Goal: Information Seeking & Learning: Learn about a topic

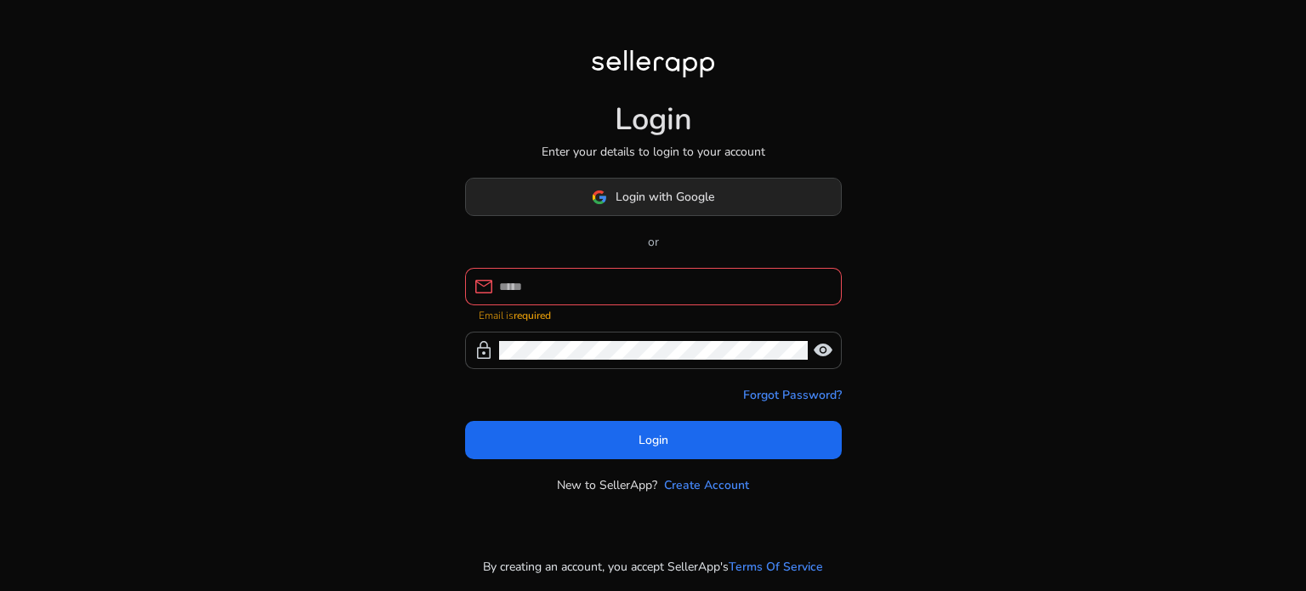
click at [644, 213] on button "Login with Google" at bounding box center [653, 197] width 377 height 38
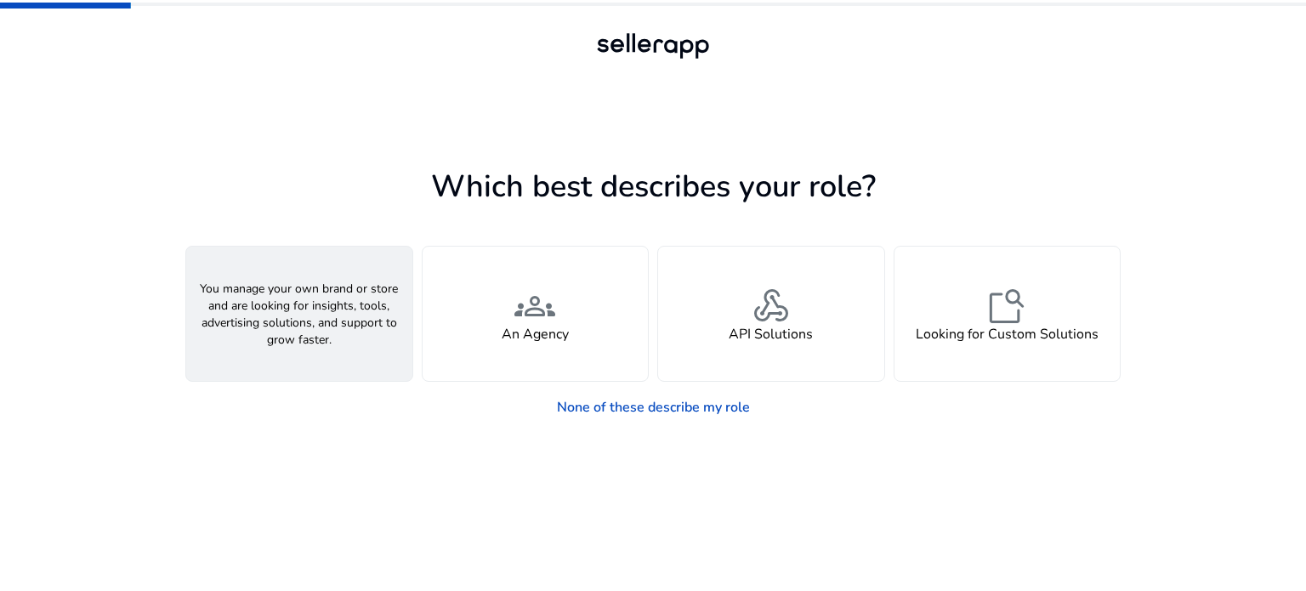
click at [319, 349] on div "person A Seller" at bounding box center [299, 314] width 226 height 134
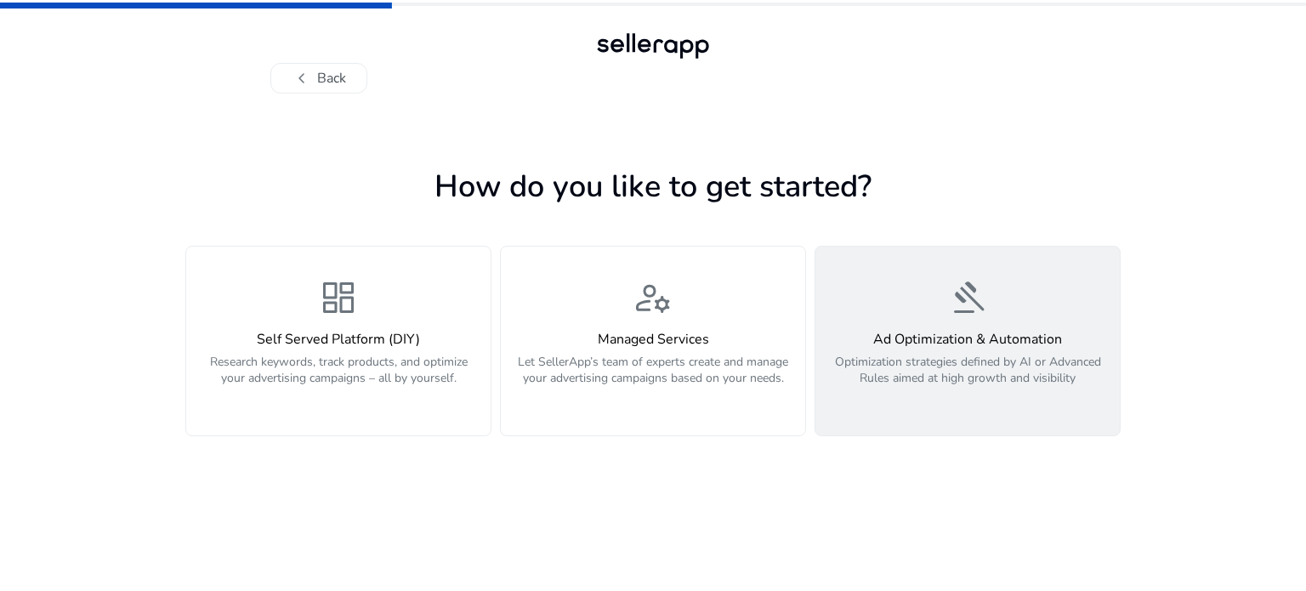
click at [1061, 374] on p "Optimization strategies defined by AI or Advanced Rules aimed at high growth an…" at bounding box center [968, 379] width 284 height 51
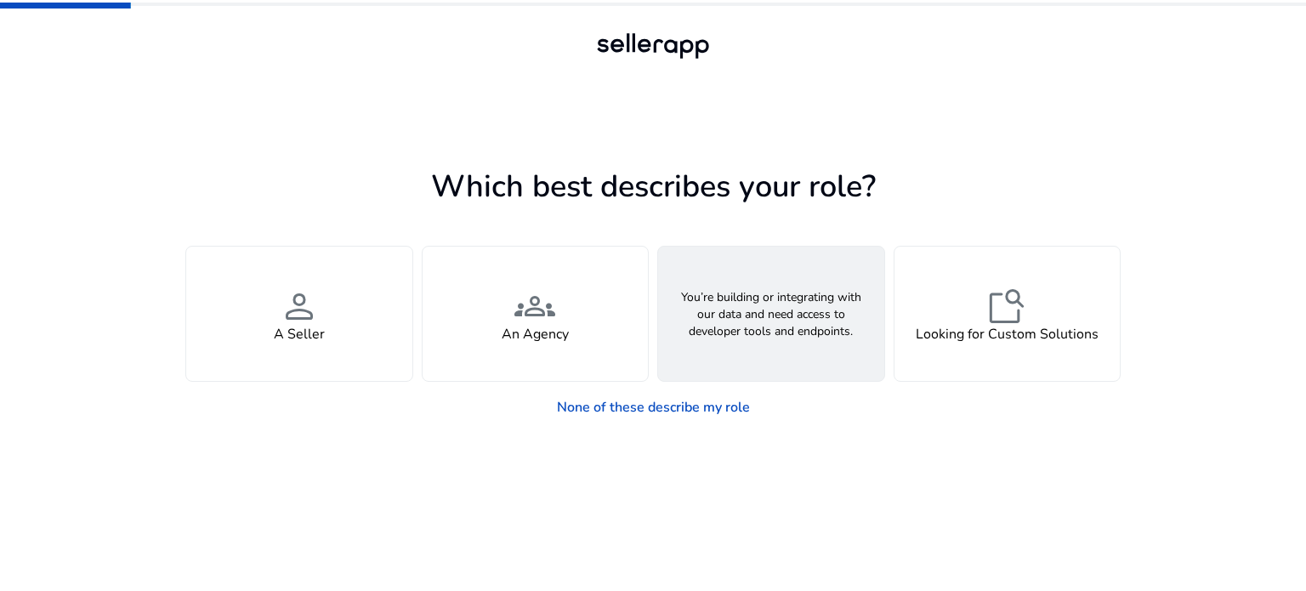
click at [854, 341] on div "webhook API Solutions" at bounding box center [771, 314] width 226 height 134
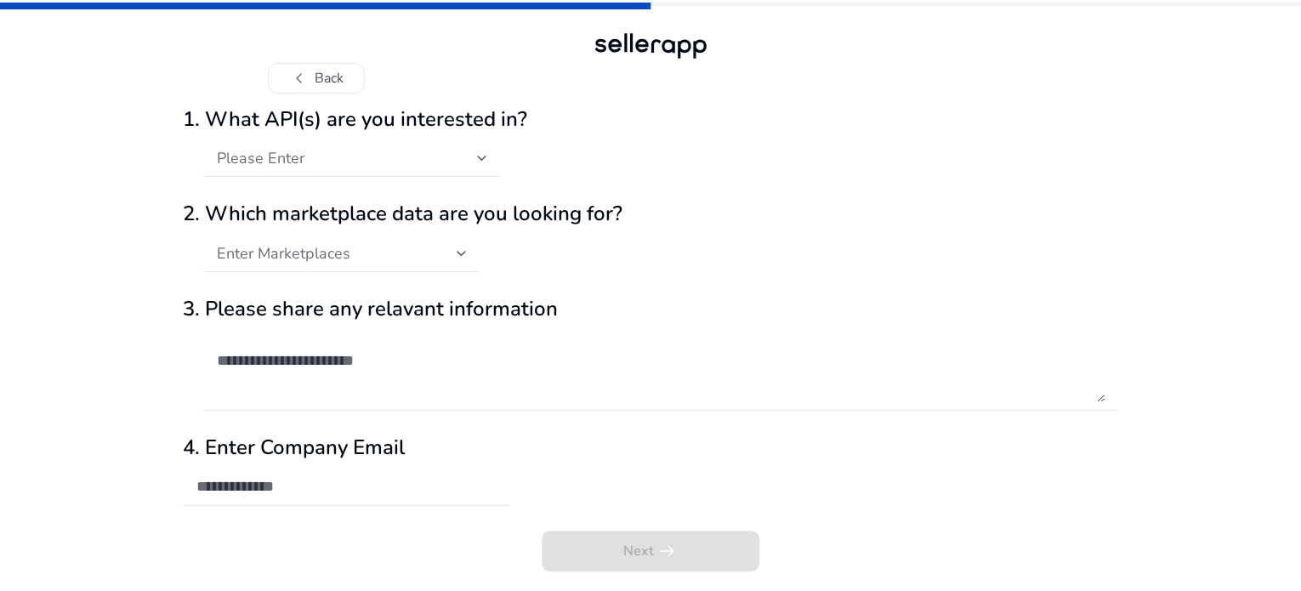
click at [378, 168] on div "Please Enter" at bounding box center [347, 158] width 260 height 19
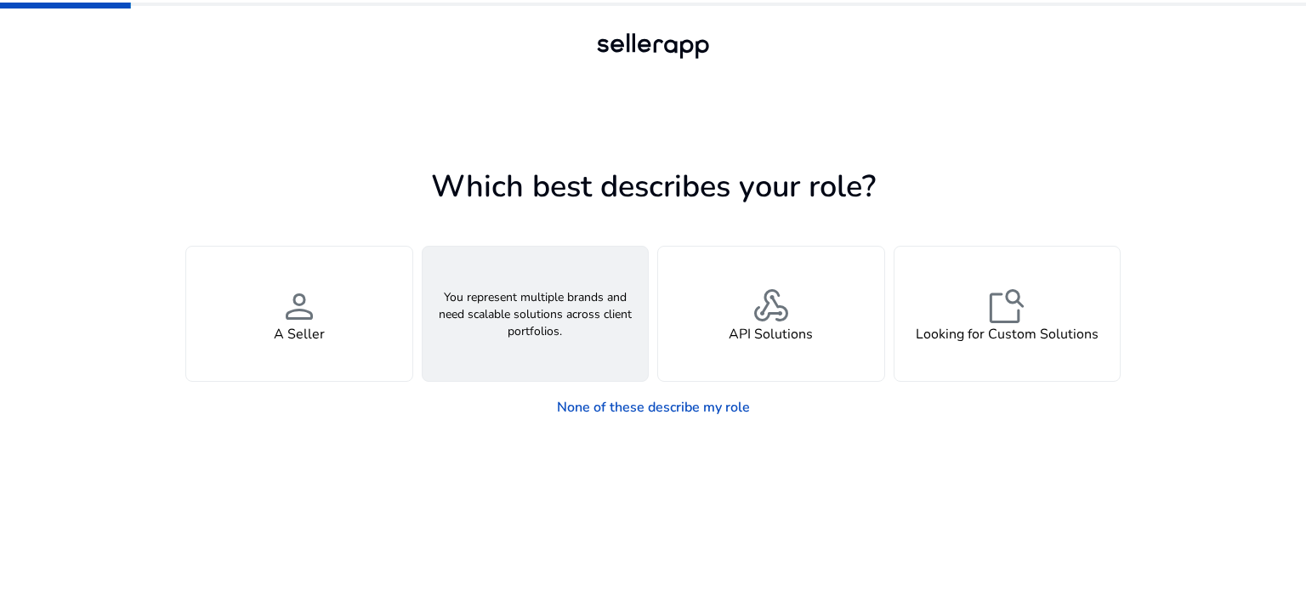
click at [538, 305] on span "groups" at bounding box center [535, 306] width 41 height 41
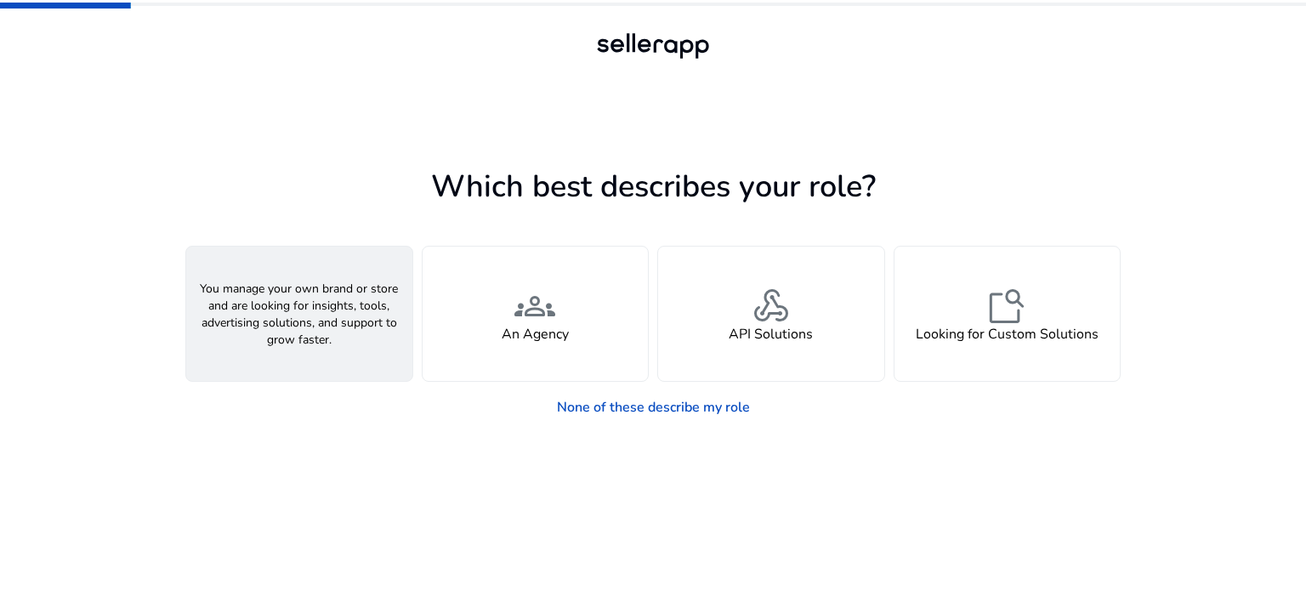
click at [282, 327] on h4 "A Seller" at bounding box center [299, 335] width 51 height 16
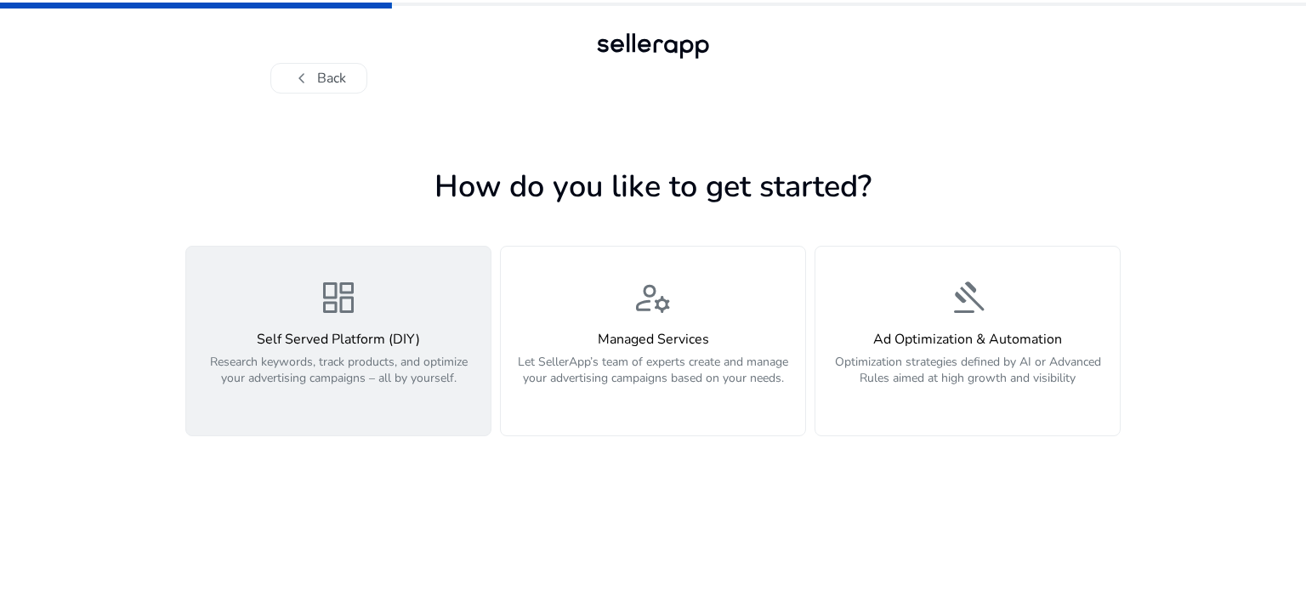
click at [344, 369] on p "Research keywords, track products, and optimize your advertising campaigns – al…" at bounding box center [338, 379] width 284 height 51
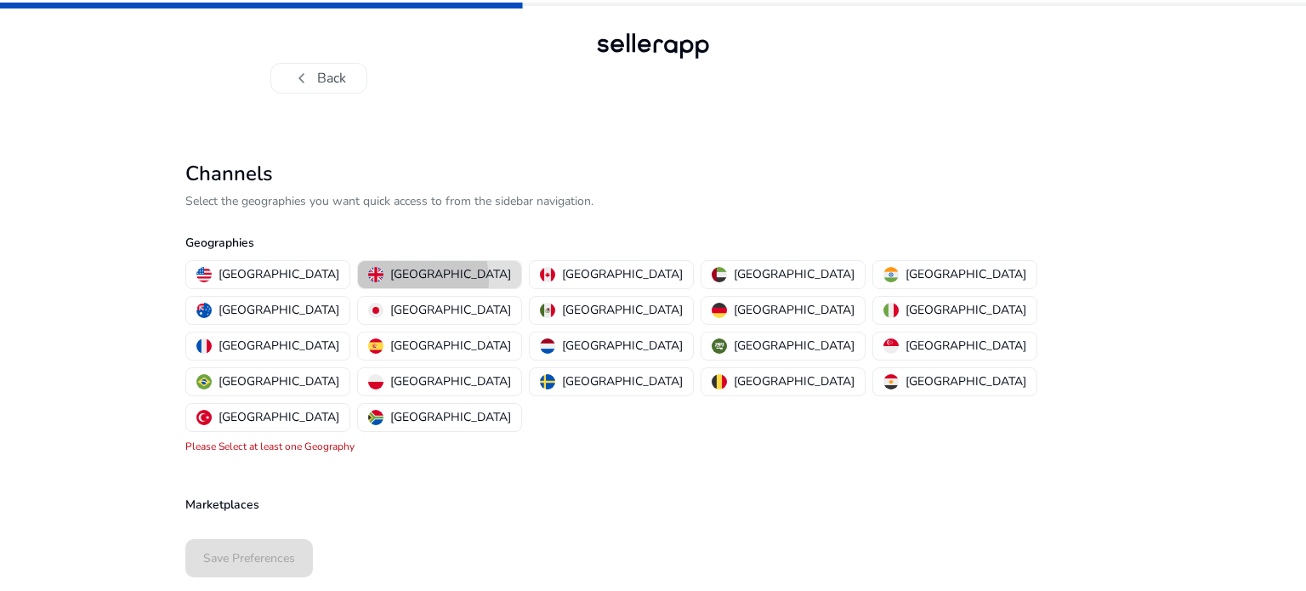
click at [368, 281] on div "United Kingdom" at bounding box center [439, 274] width 143 height 18
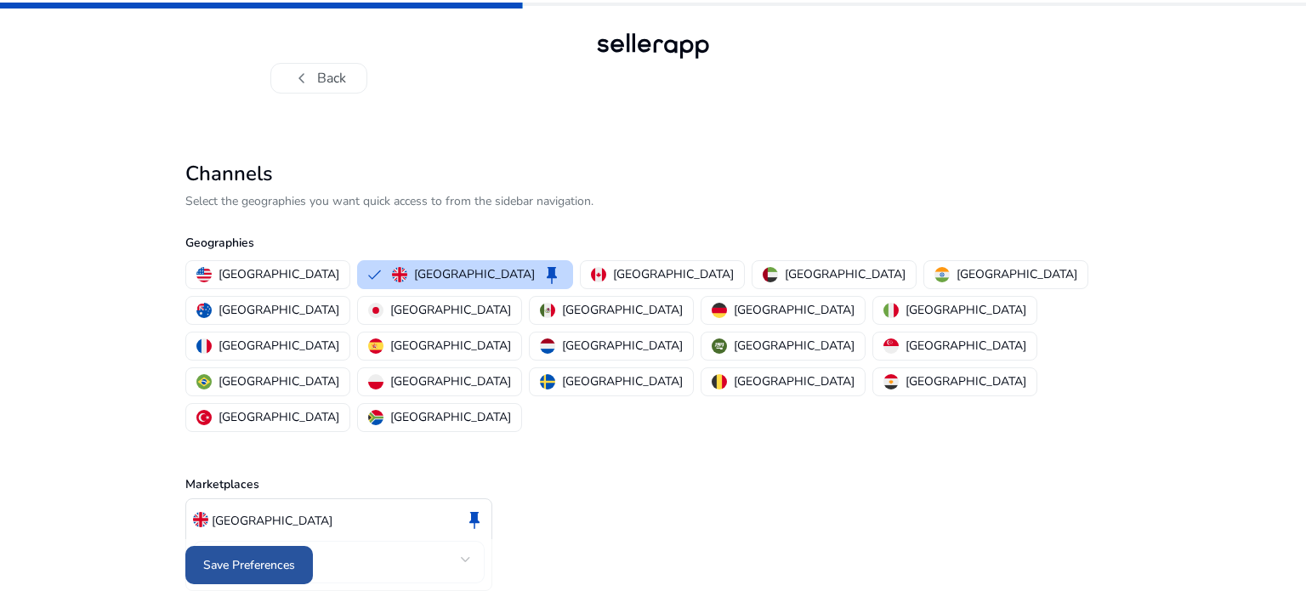
click at [275, 556] on span "Save Preferences" at bounding box center [249, 565] width 92 height 18
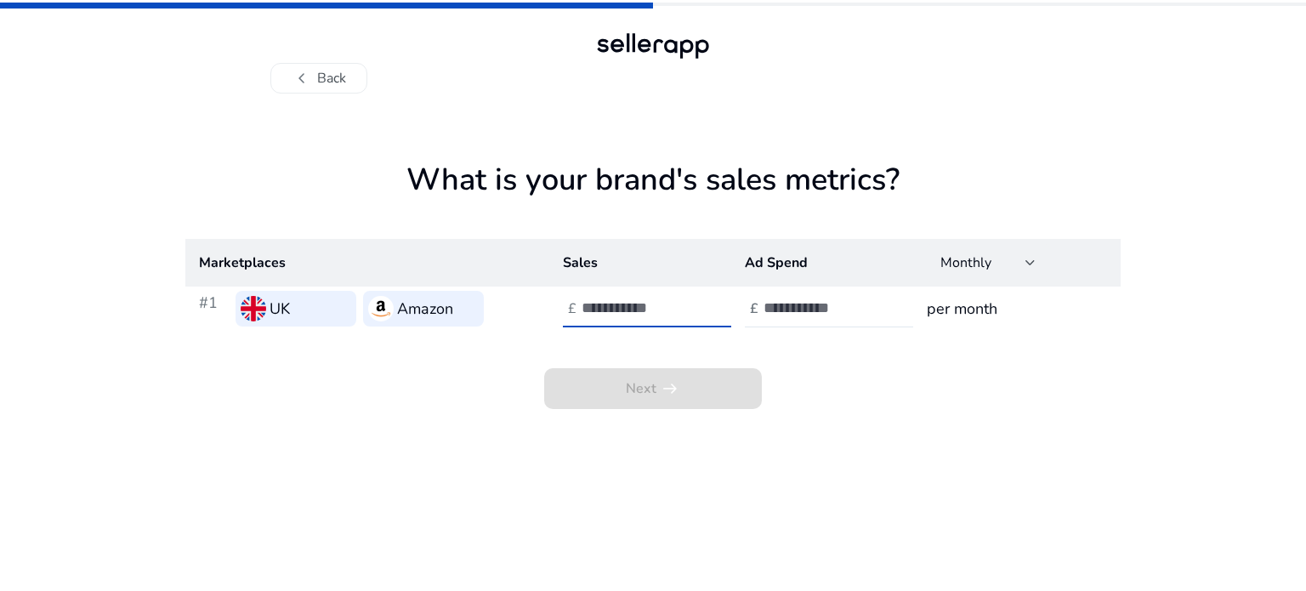
click at [643, 309] on input "number" at bounding box center [639, 308] width 115 height 19
click at [845, 320] on div at bounding box center [840, 308] width 153 height 37
click at [602, 312] on input "number" at bounding box center [639, 308] width 115 height 19
type input "**"
click at [846, 306] on input "number" at bounding box center [821, 308] width 115 height 19
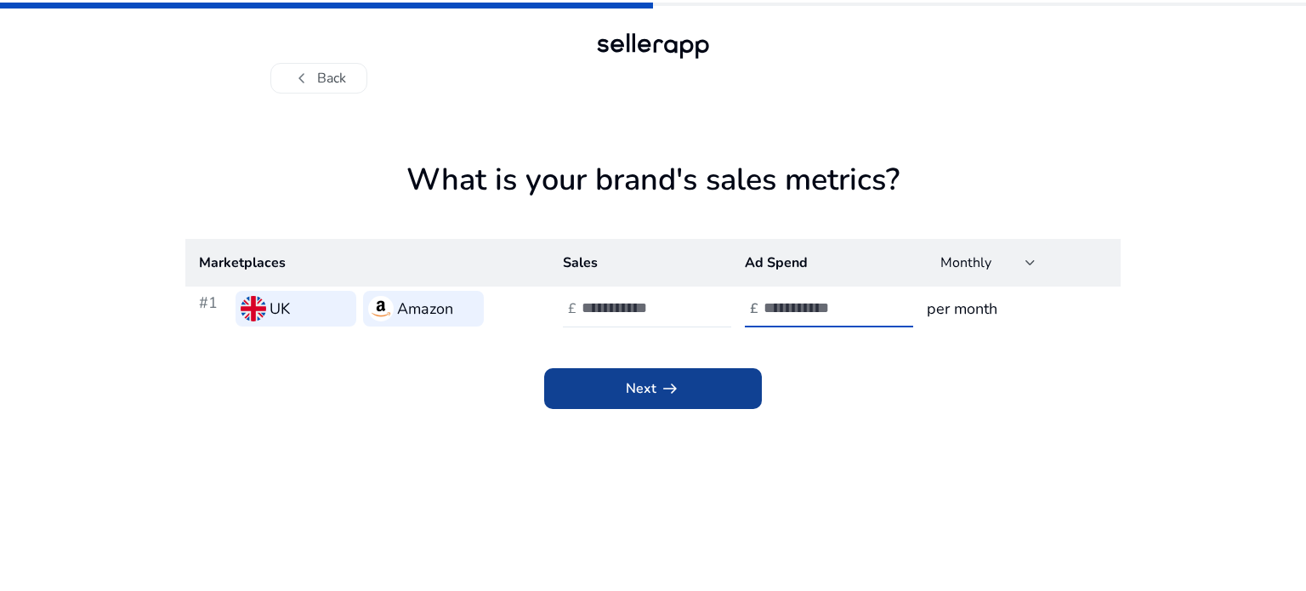
type input "**"
click at [647, 398] on span "Next arrow_right_alt" at bounding box center [653, 388] width 54 height 20
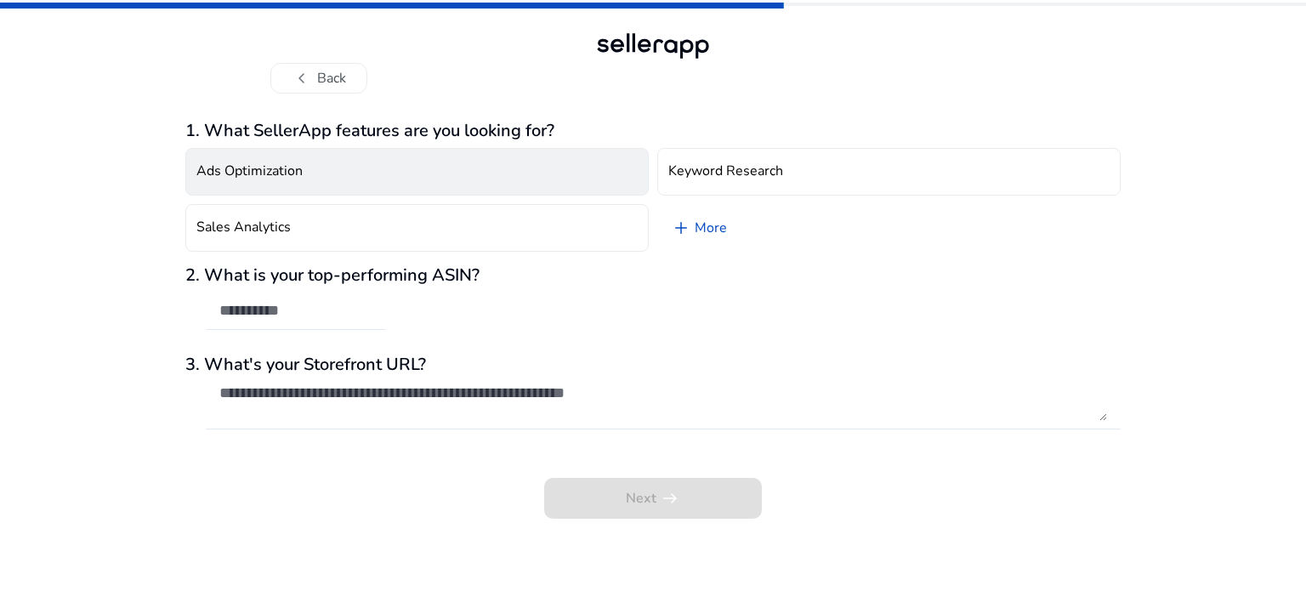
click at [320, 190] on button "Ads Optimization" at bounding box center [417, 172] width 464 height 48
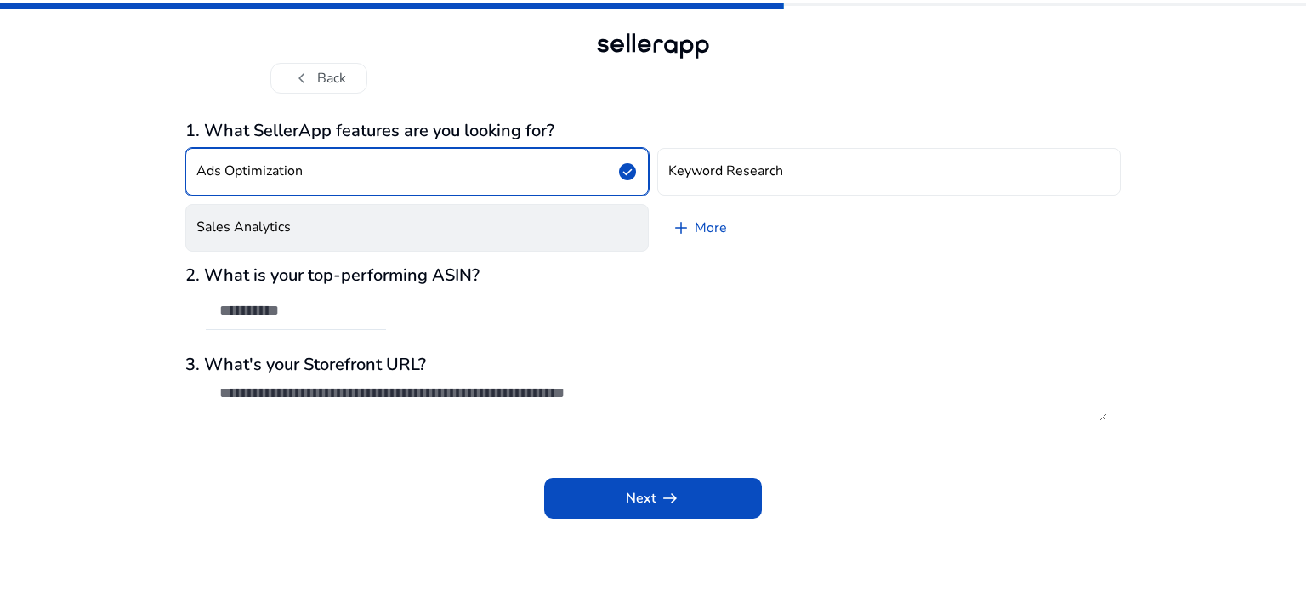
click at [298, 224] on button "Sales Analytics" at bounding box center [417, 228] width 464 height 48
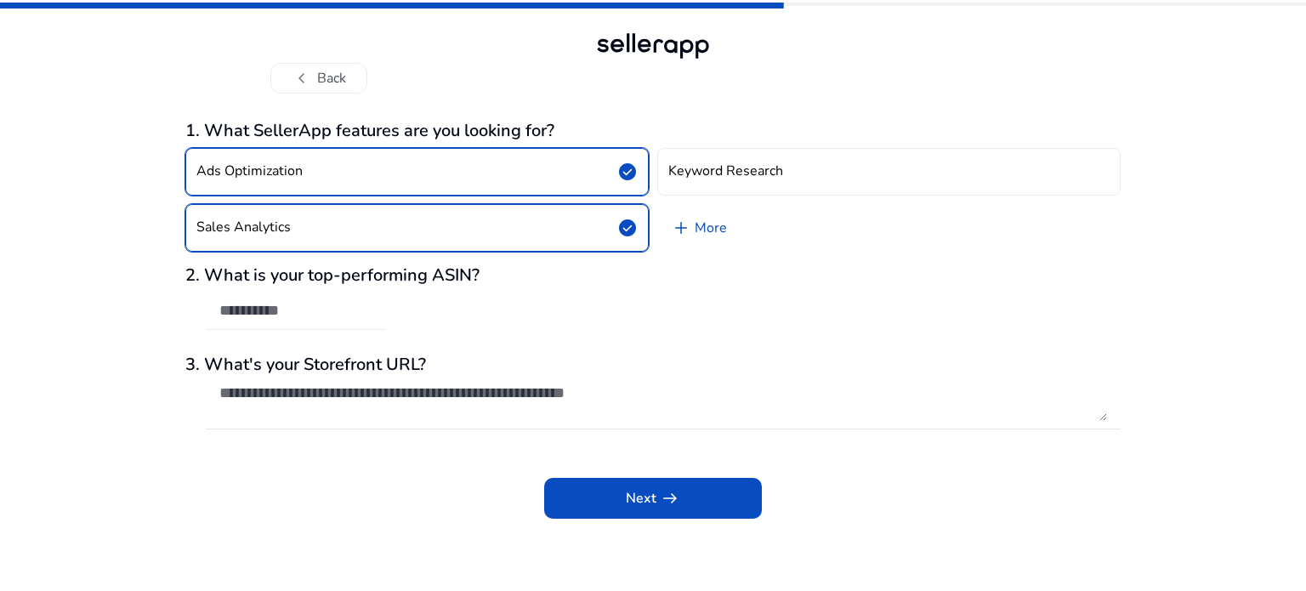
click at [333, 307] on input "text" at bounding box center [295, 310] width 153 height 19
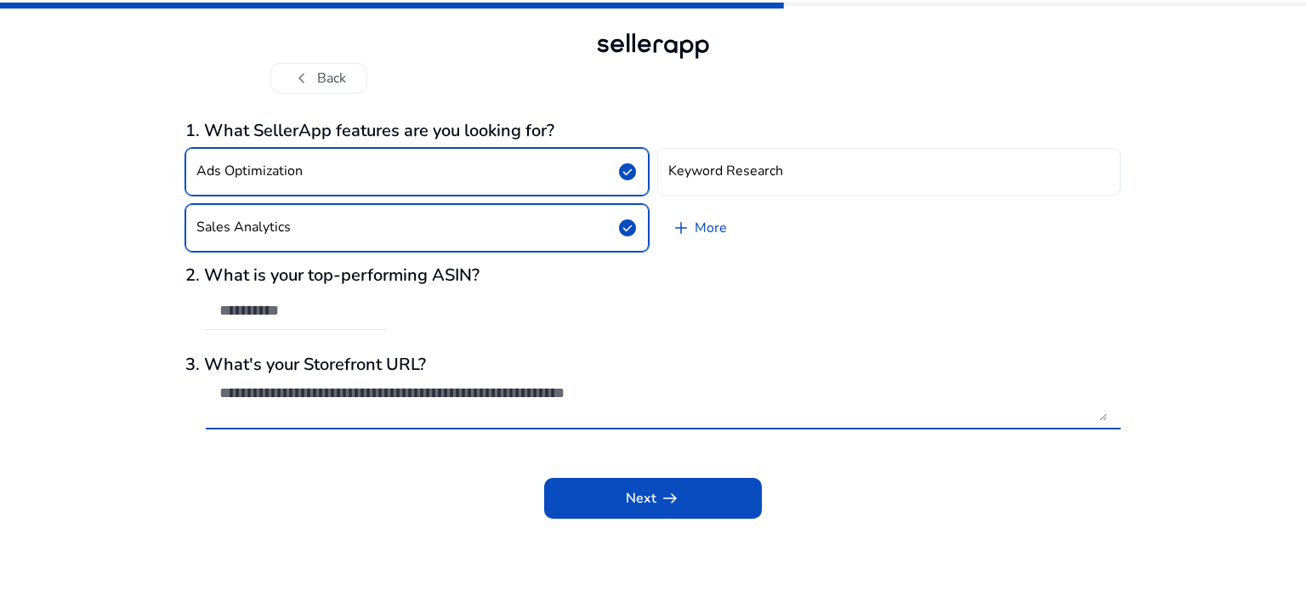
click at [342, 406] on textarea at bounding box center [663, 402] width 888 height 37
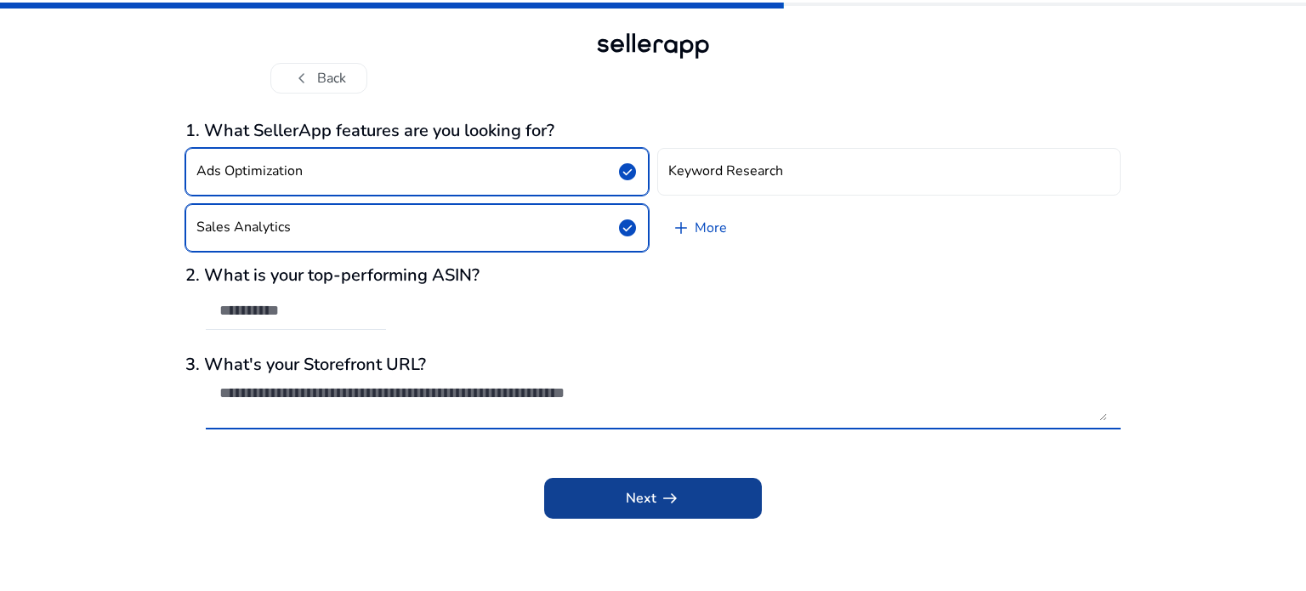
click at [640, 495] on span "Next arrow_right_alt" at bounding box center [653, 498] width 54 height 20
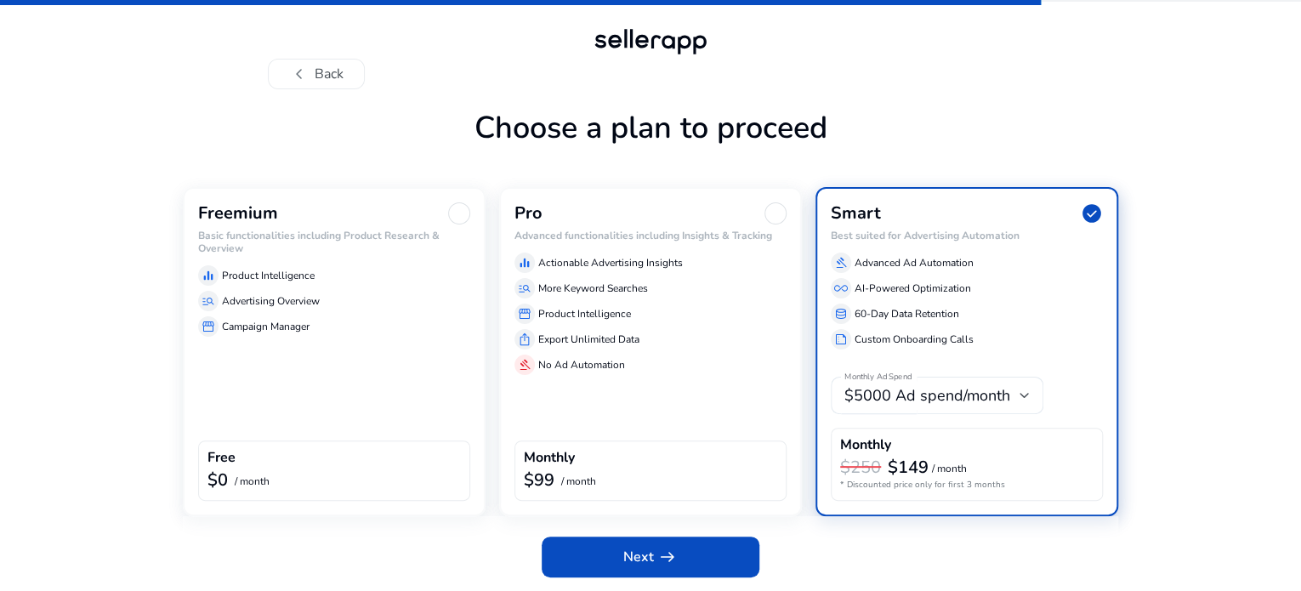
scroll to position [58, 0]
click at [309, 370] on div "Freemium Basic functionalities including Product Research & Overview equalizer …" at bounding box center [334, 351] width 303 height 329
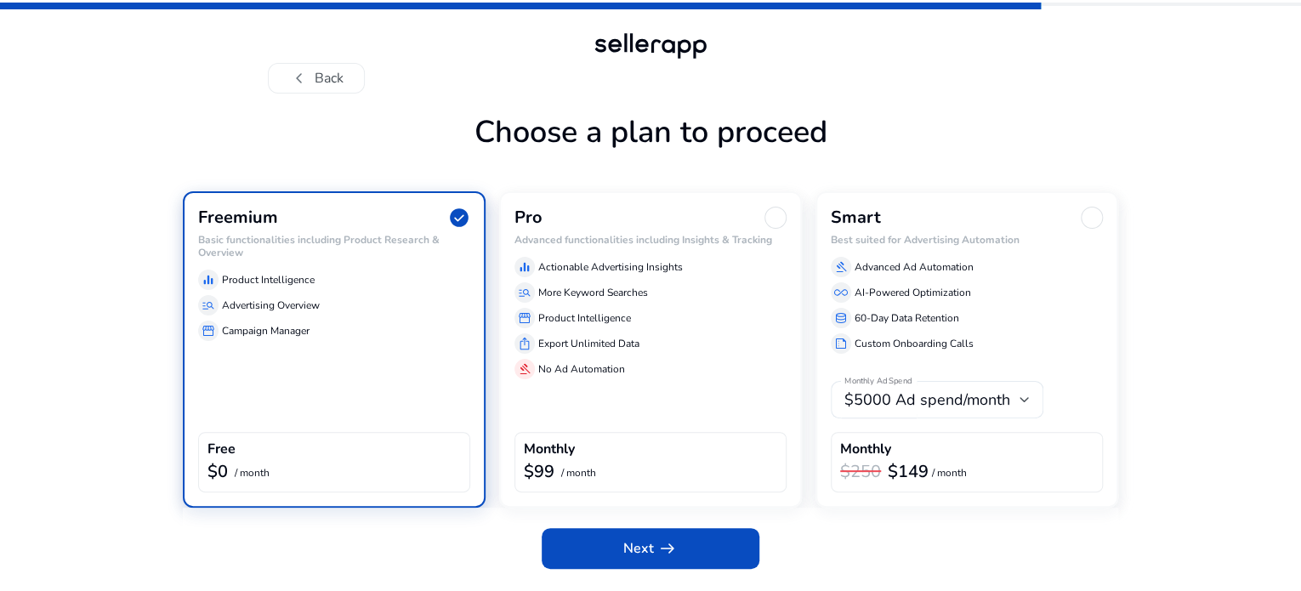
scroll to position [44, 0]
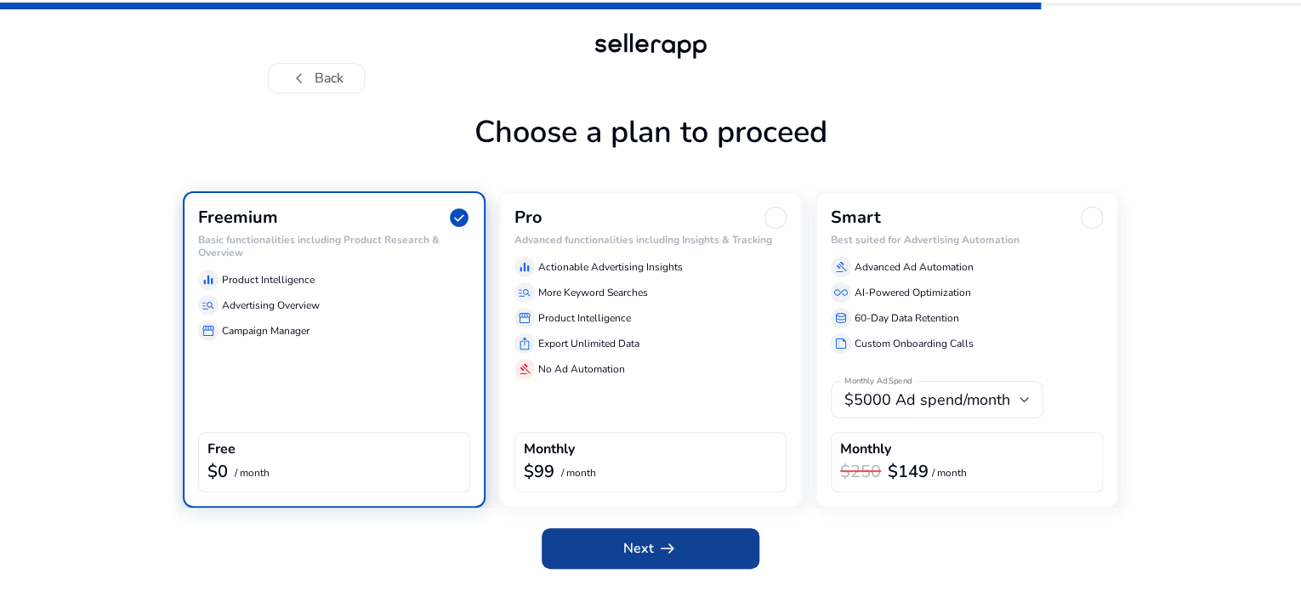
click at [614, 543] on span at bounding box center [651, 548] width 218 height 41
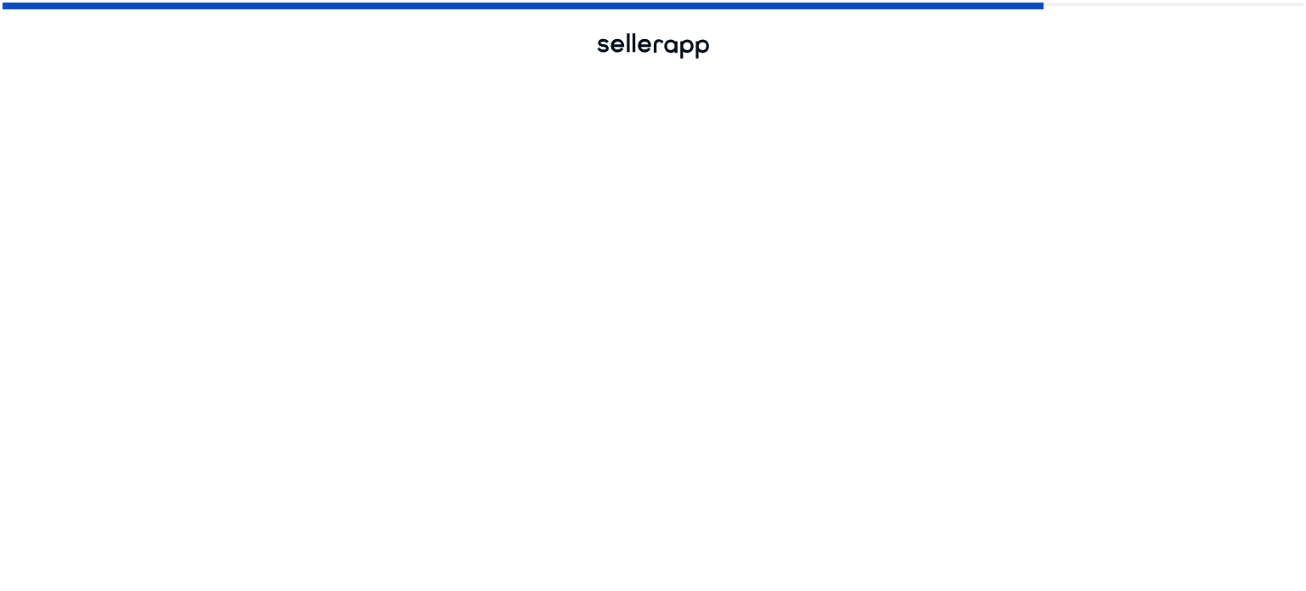
scroll to position [0, 0]
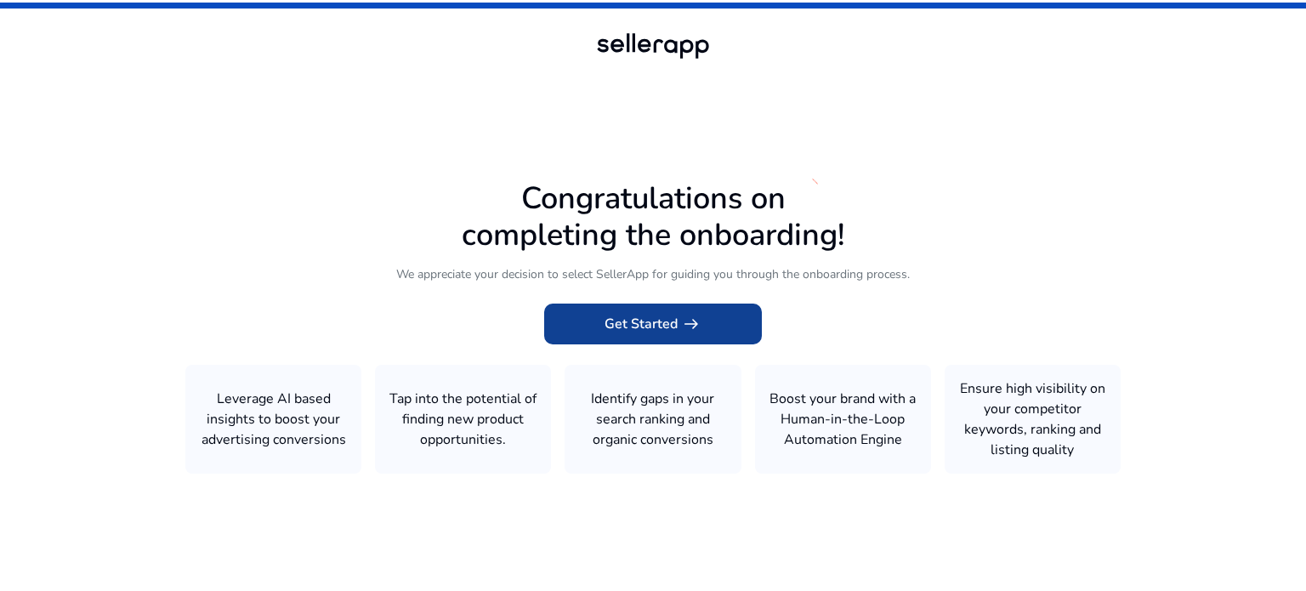
click at [668, 311] on span at bounding box center [653, 324] width 218 height 41
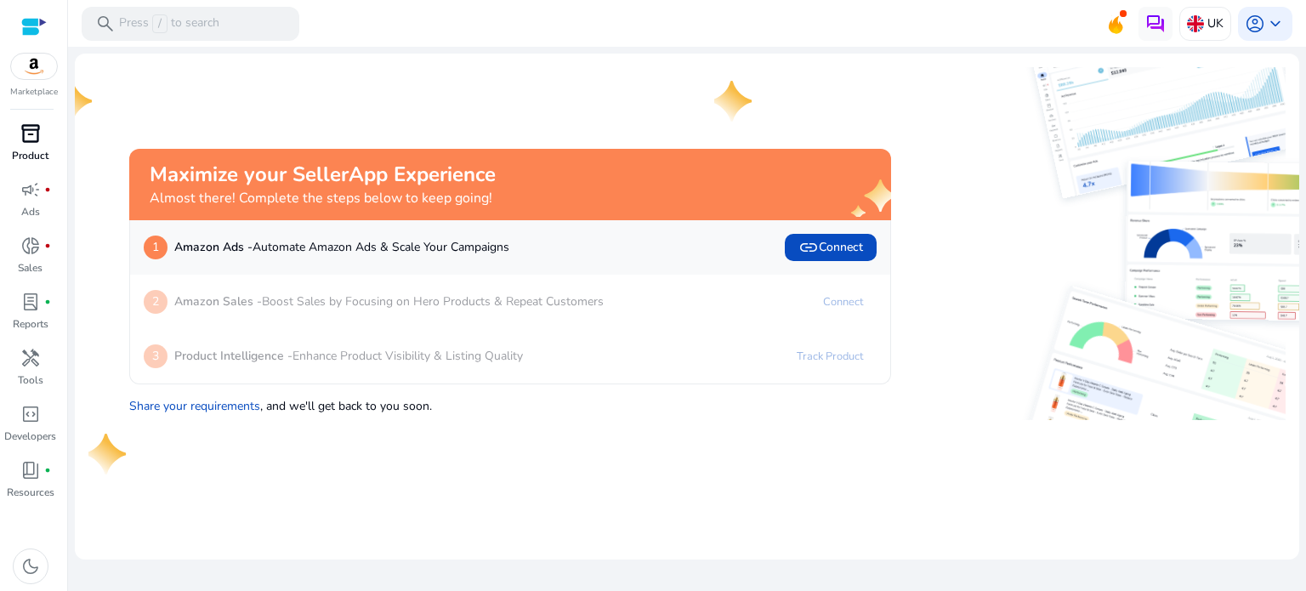
click at [34, 149] on p "Product" at bounding box center [30, 155] width 37 height 15
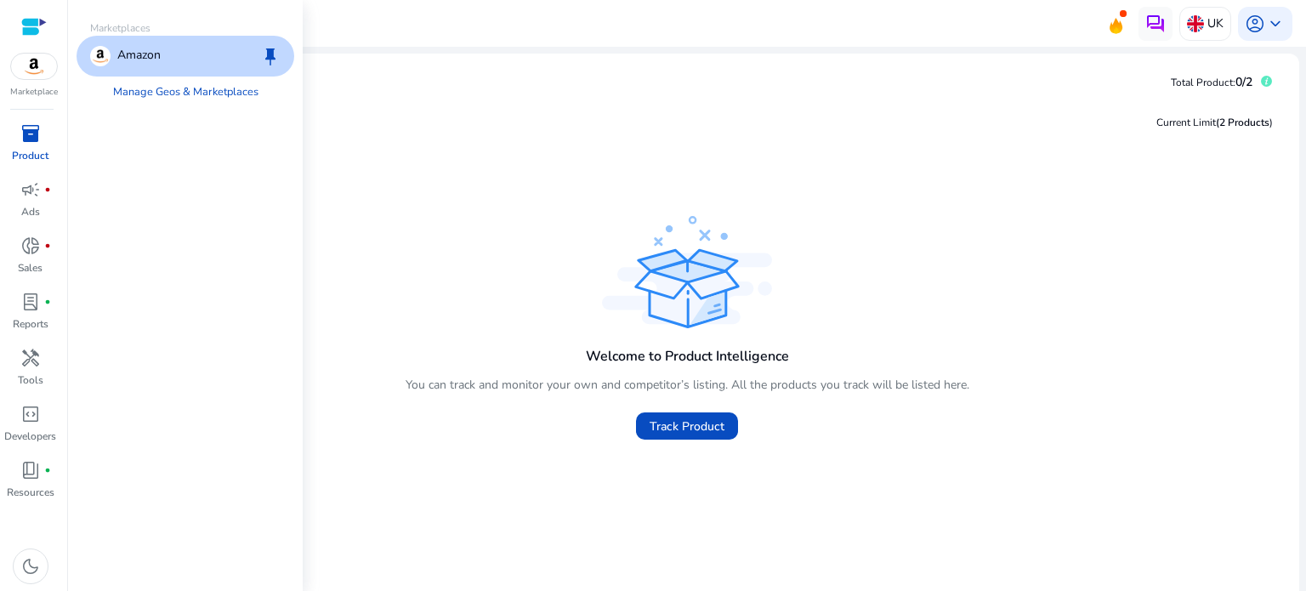
click at [34, 60] on img at bounding box center [34, 67] width 46 height 26
click at [21, 20] on div at bounding box center [34, 27] width 26 height 20
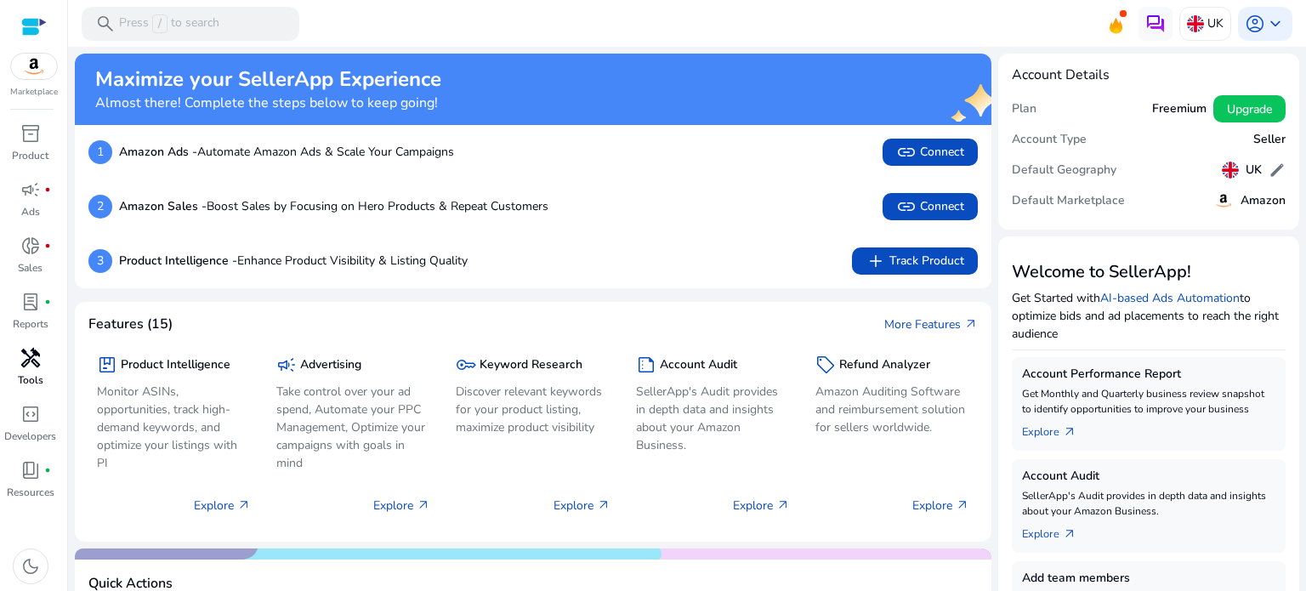
click at [14, 367] on div "handyman" at bounding box center [31, 357] width 48 height 27
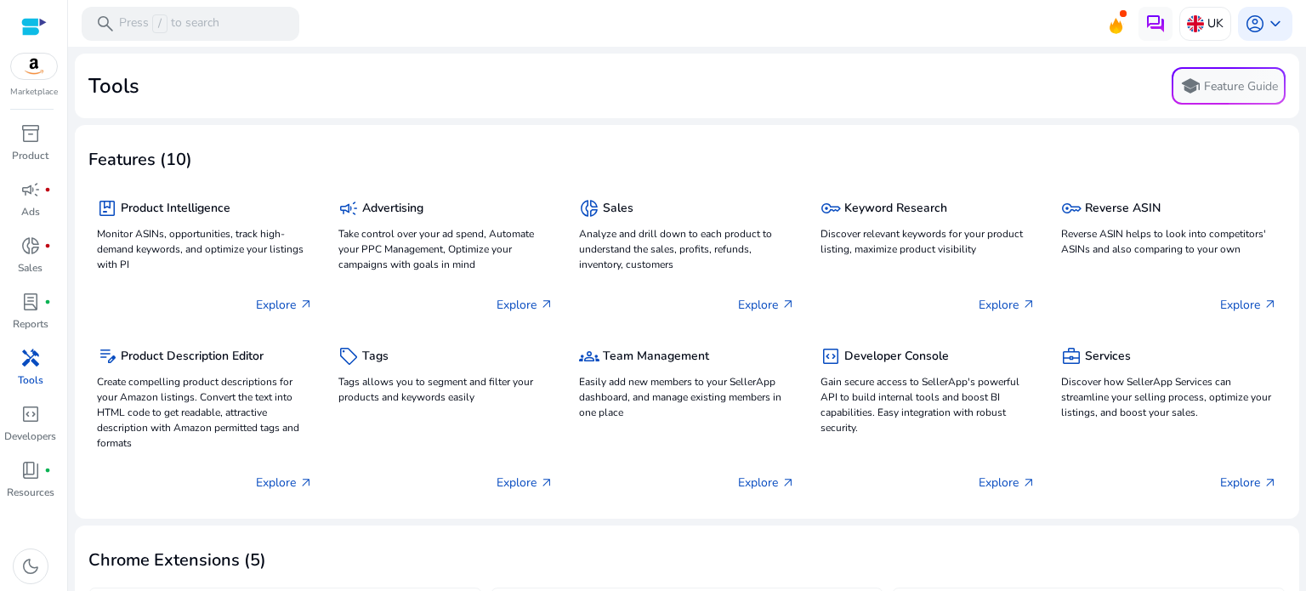
click at [28, 361] on span "handyman" at bounding box center [30, 358] width 20 height 20
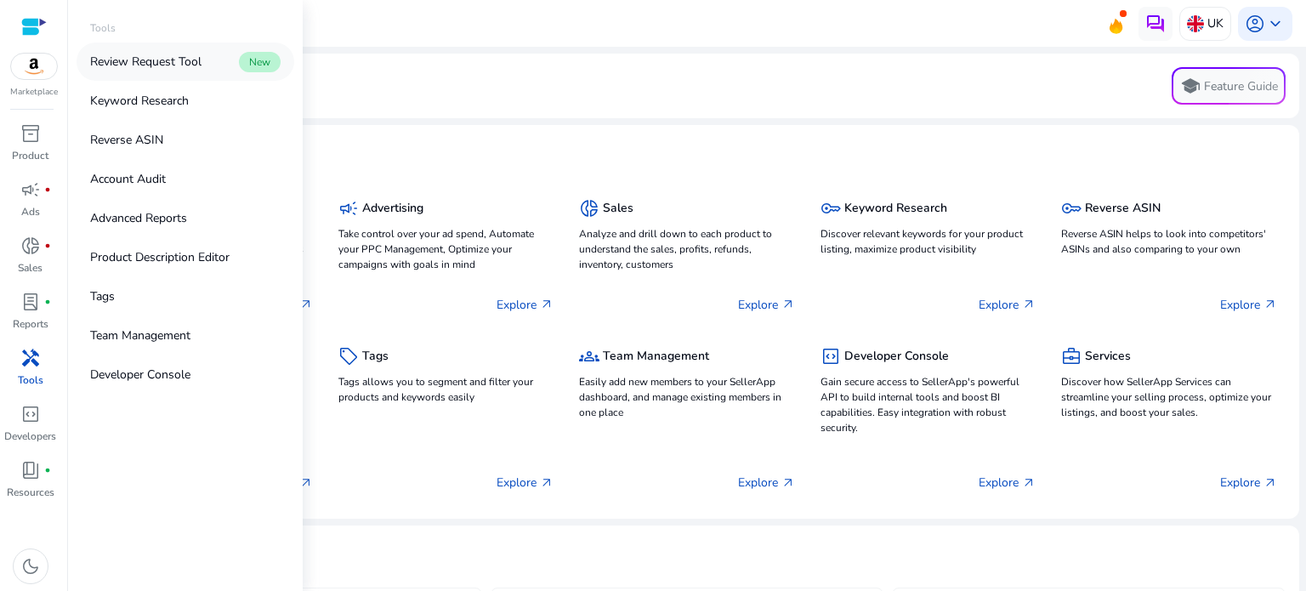
click at [147, 72] on link "Review Request Tool New" at bounding box center [186, 62] width 218 height 38
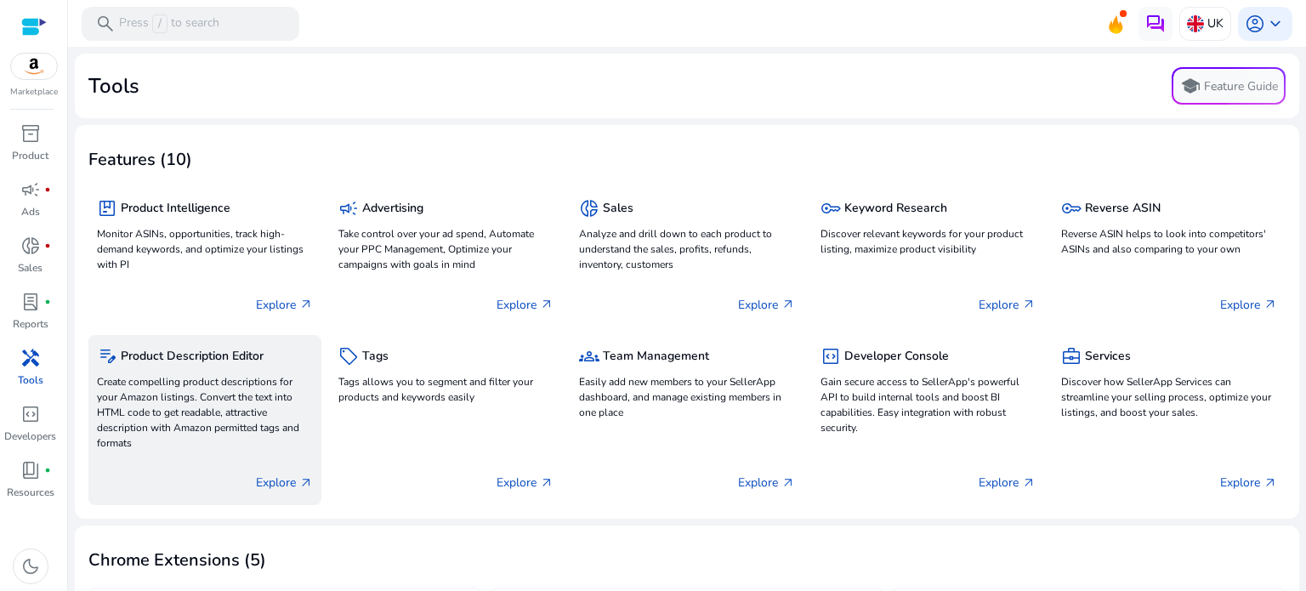
click at [190, 396] on p "Create compelling product descriptions for your Amazon listings. Convert the te…" at bounding box center [205, 412] width 216 height 77
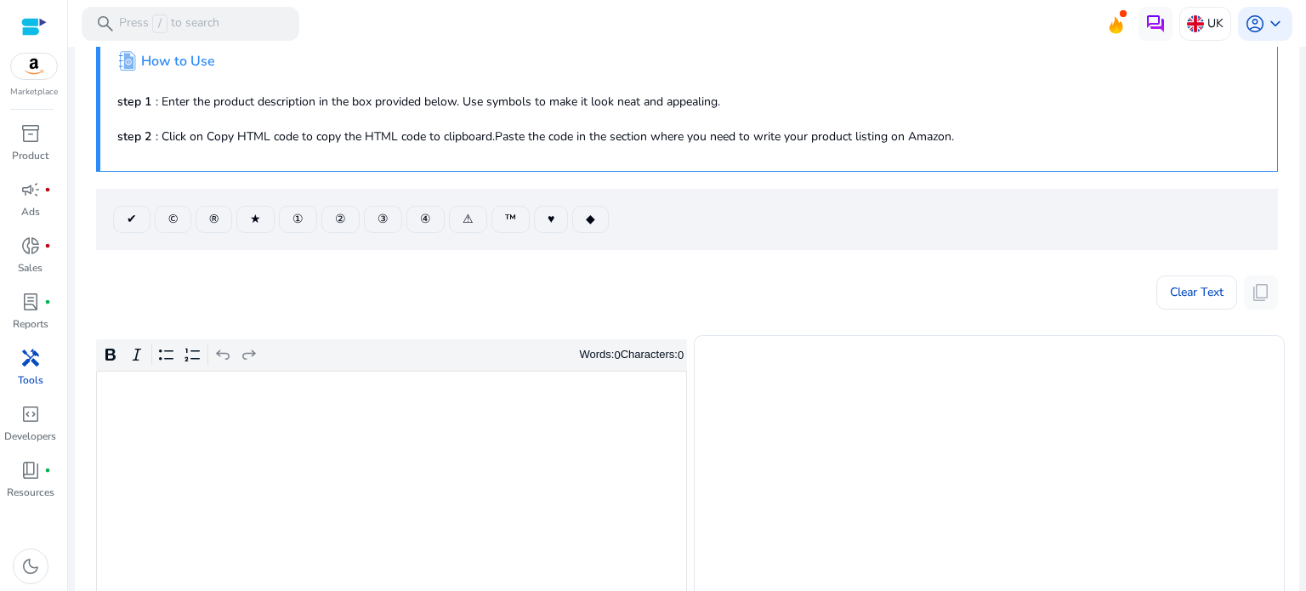
scroll to position [342, 0]
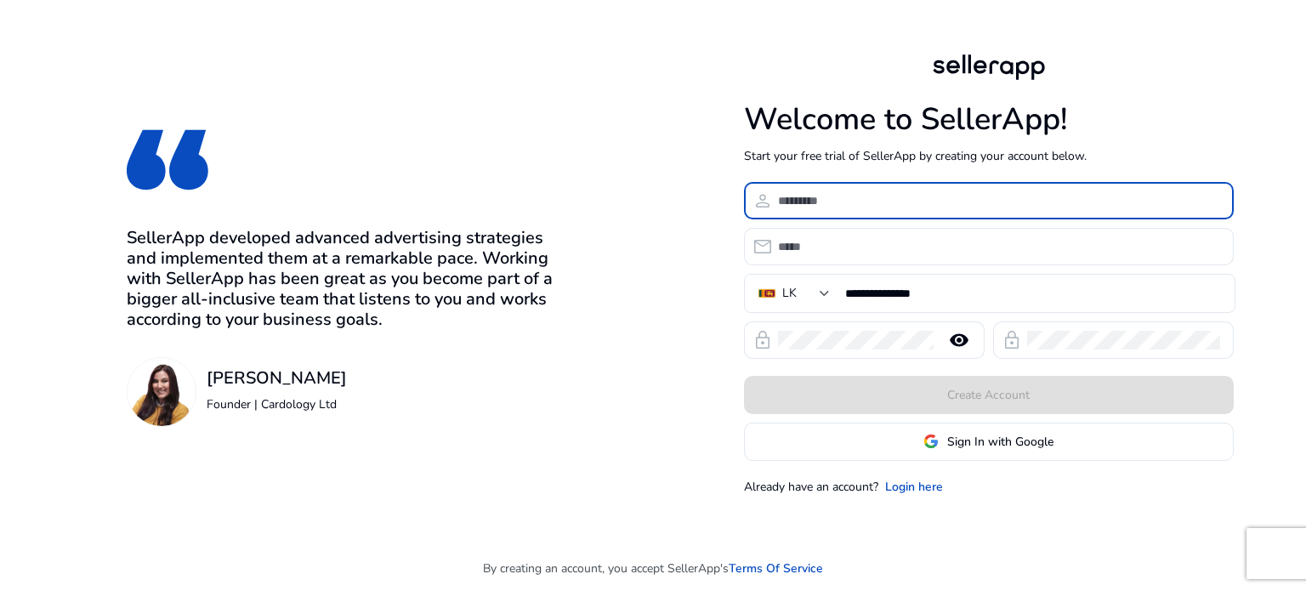
click at [827, 204] on input at bounding box center [999, 200] width 442 height 19
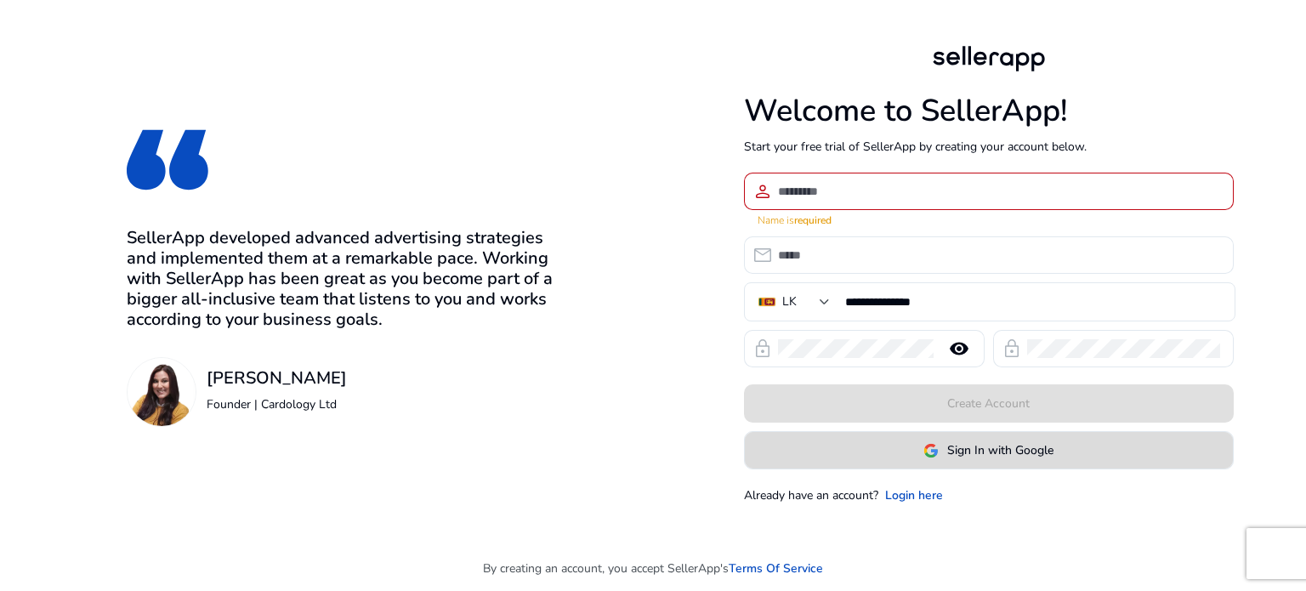
click at [970, 441] on span "Sign In with Google" at bounding box center [1000, 450] width 106 height 18
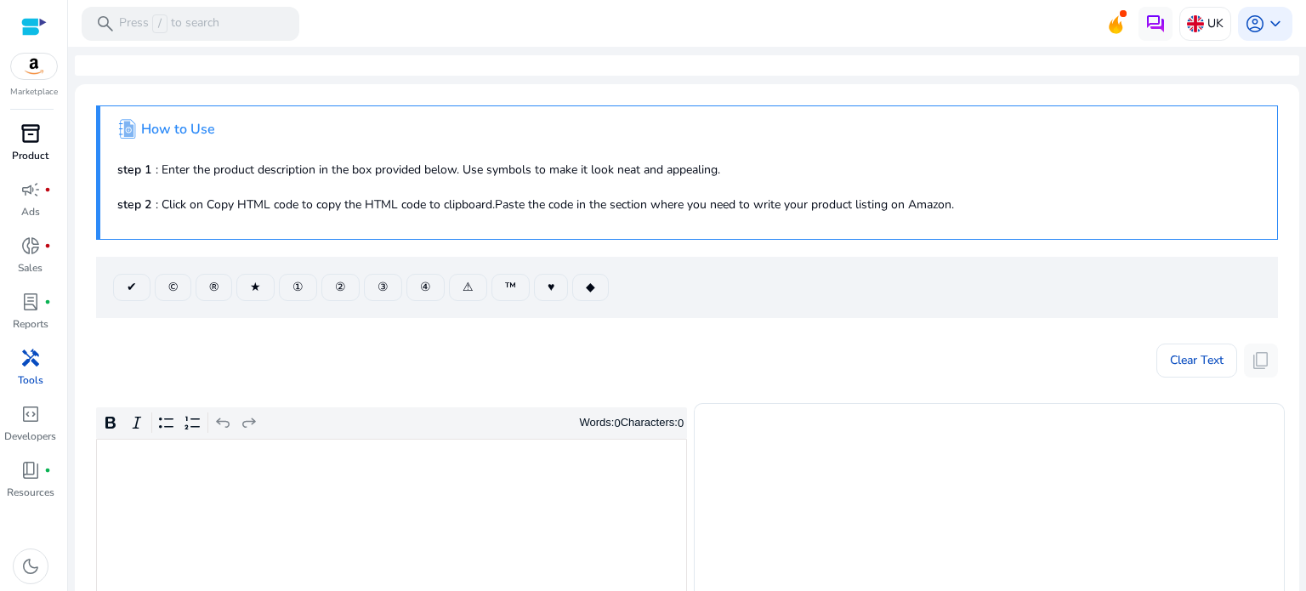
click at [36, 146] on div "inventory_2" at bounding box center [31, 133] width 48 height 27
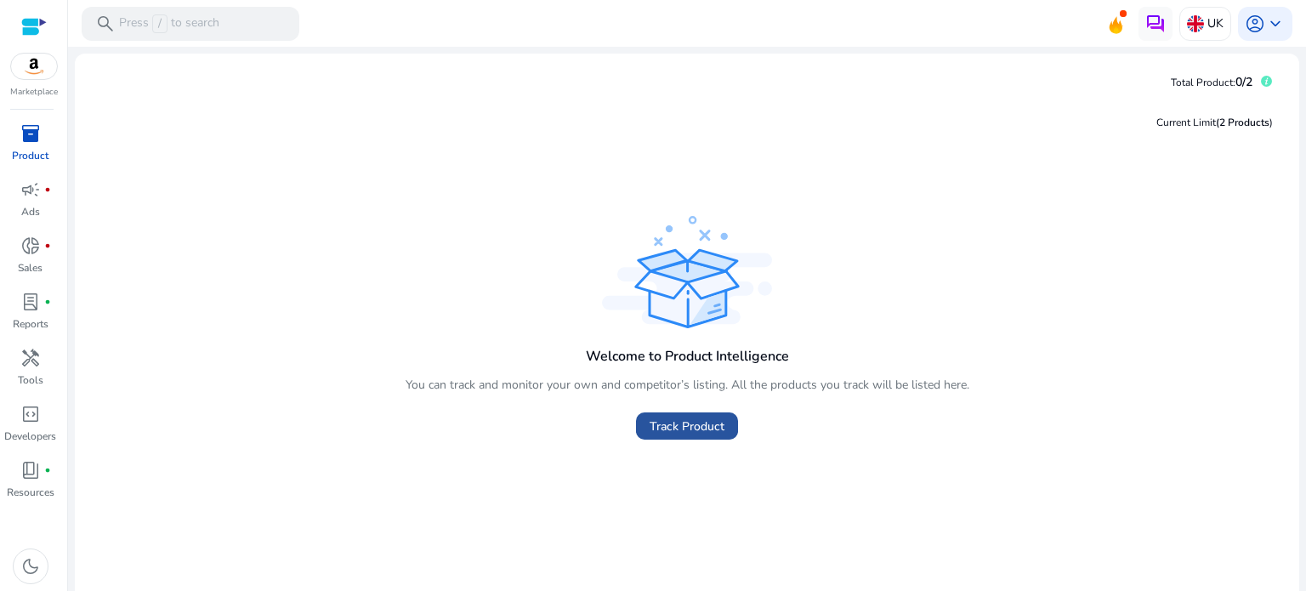
click at [700, 432] on span "Track Product" at bounding box center [687, 427] width 75 height 18
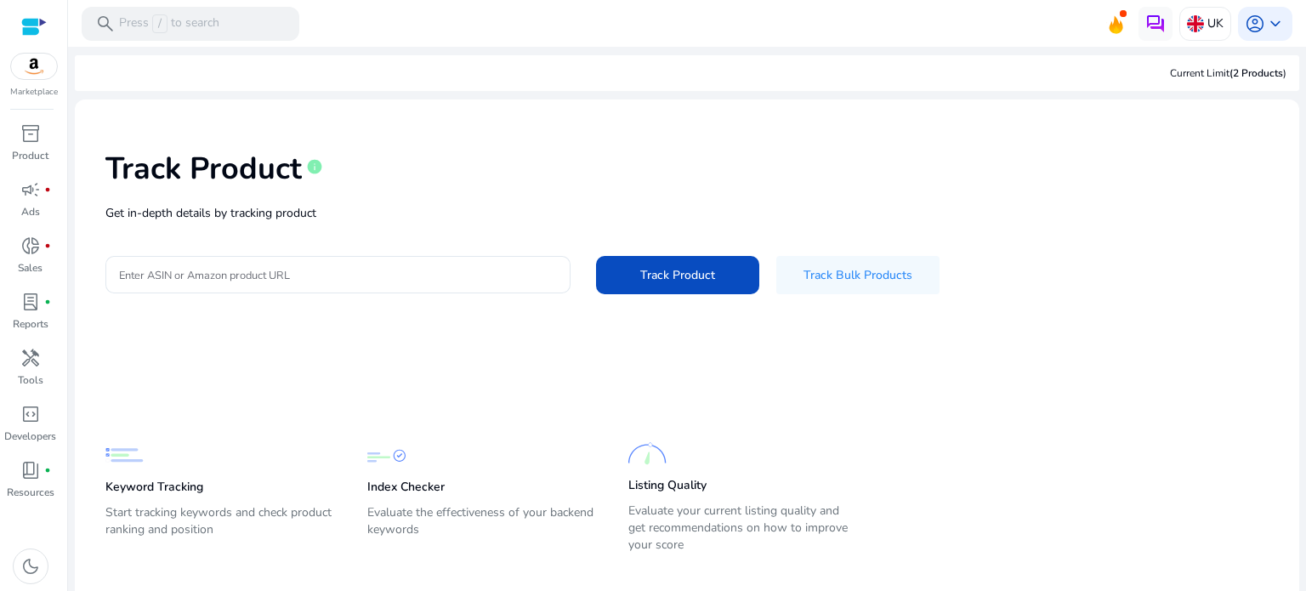
click at [294, 217] on p "Get in-depth details by tracking product" at bounding box center [687, 213] width 1164 height 18
click at [279, 260] on div at bounding box center [338, 274] width 438 height 37
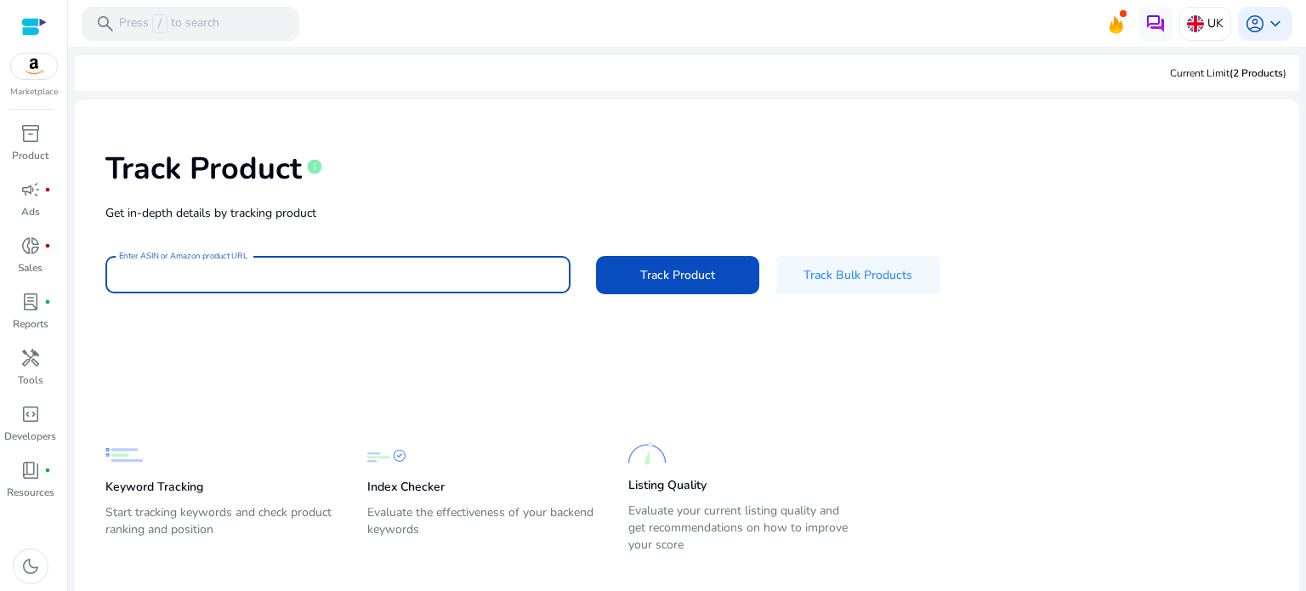
paste input "**********"
type input "**********"
click at [694, 282] on span "Track Product" at bounding box center [677, 275] width 75 height 18
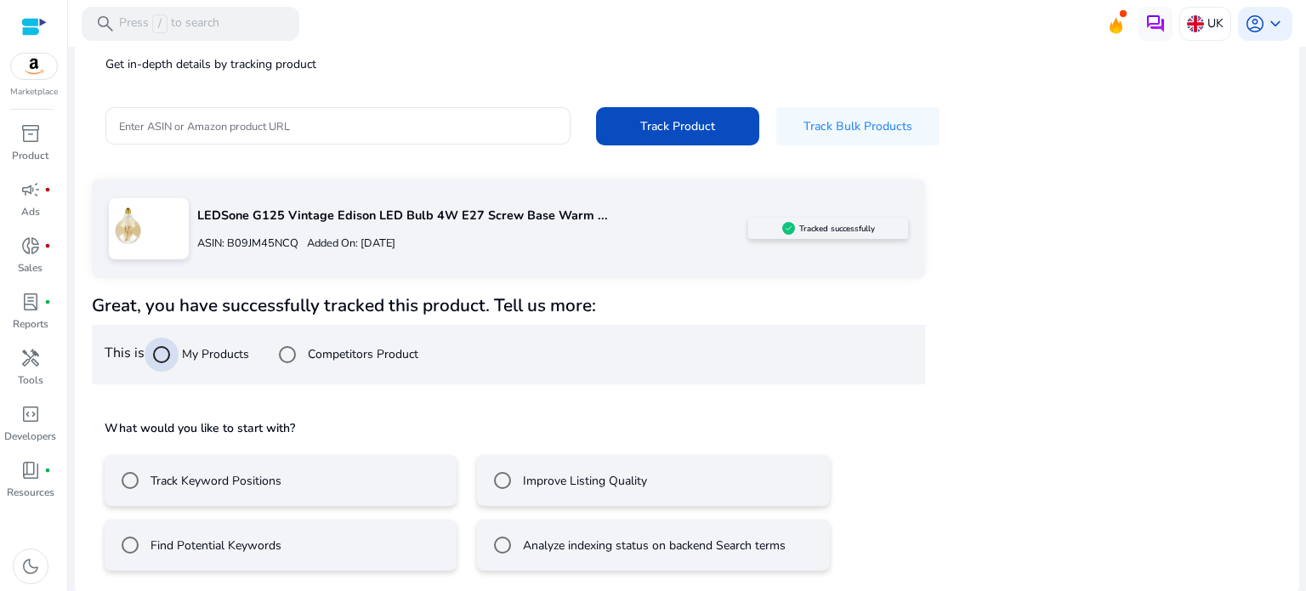
scroll to position [152, 0]
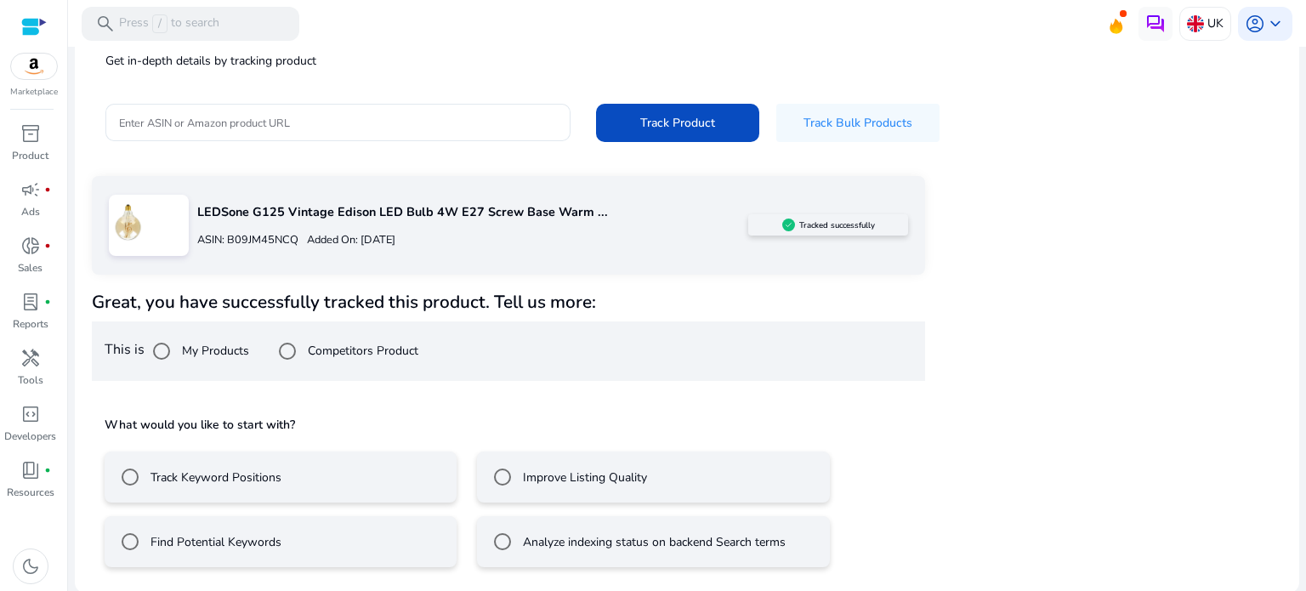
click at [235, 475] on label "Track Keyword Positions" at bounding box center [214, 478] width 134 height 18
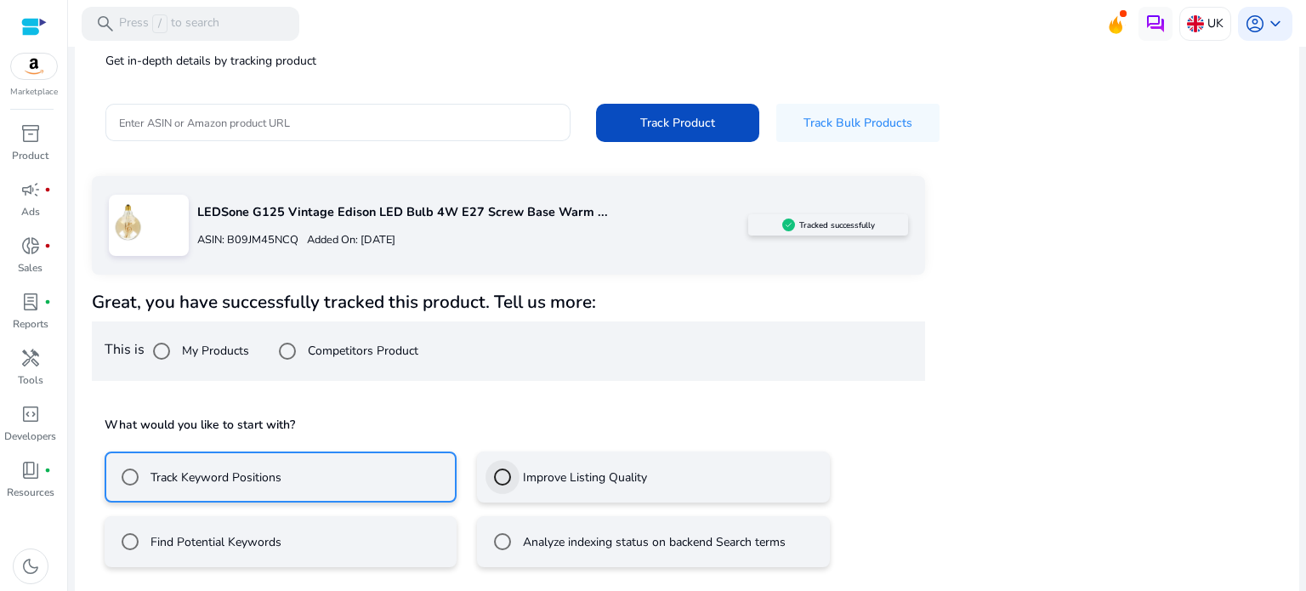
click at [518, 490] on div at bounding box center [502, 477] width 41 height 41
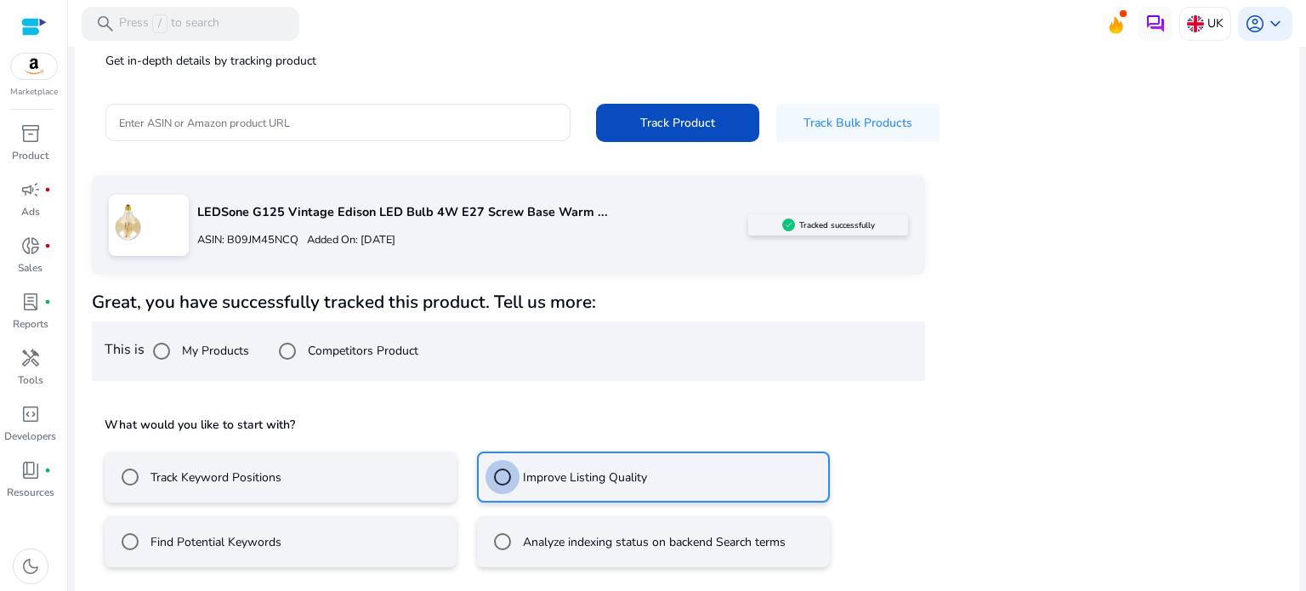
scroll to position [0, 0]
click at [249, 533] on label "Find Potential Keywords" at bounding box center [214, 542] width 134 height 18
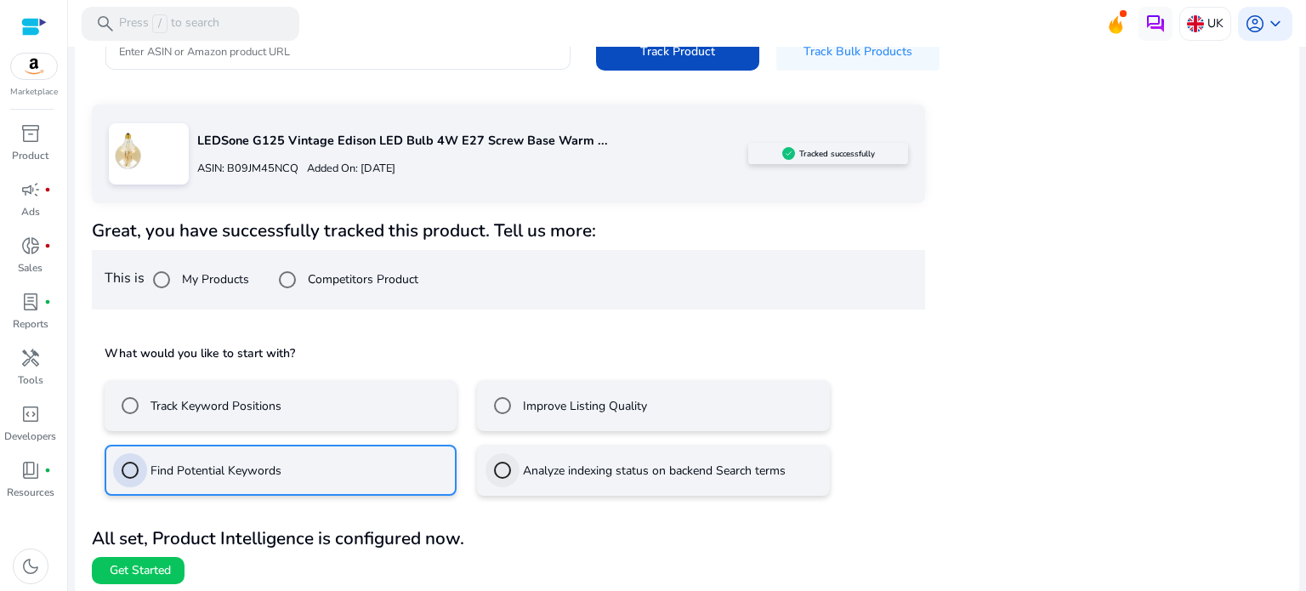
scroll to position [228, 0]
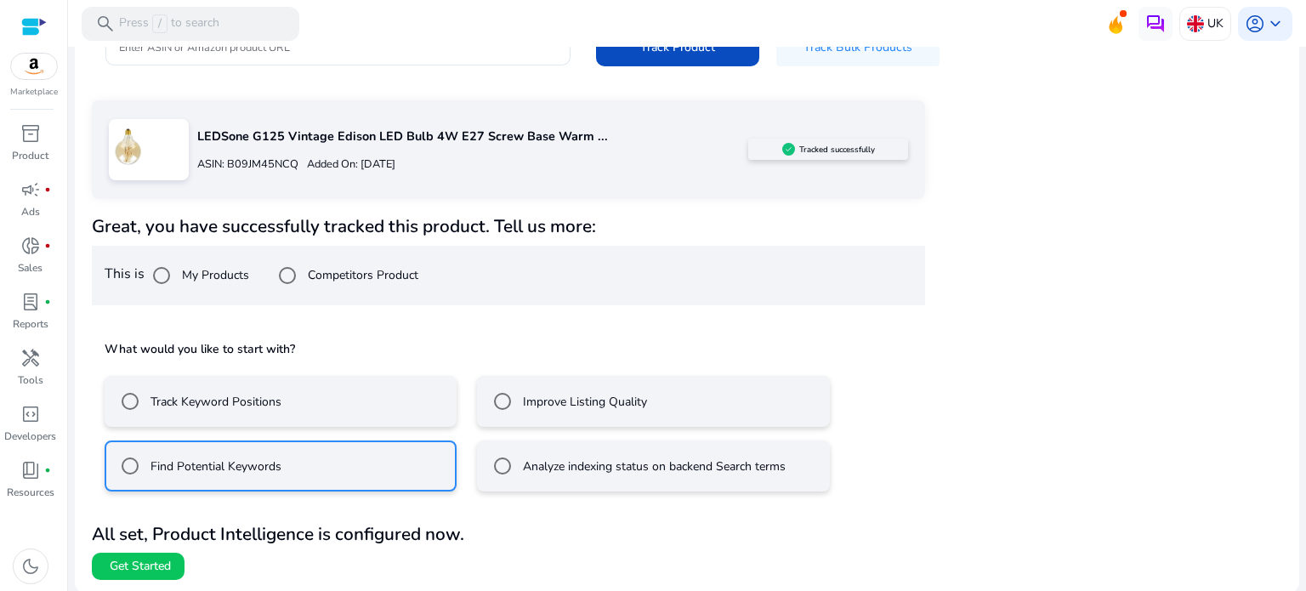
click at [531, 394] on label "Improve Listing Quality" at bounding box center [584, 402] width 128 height 18
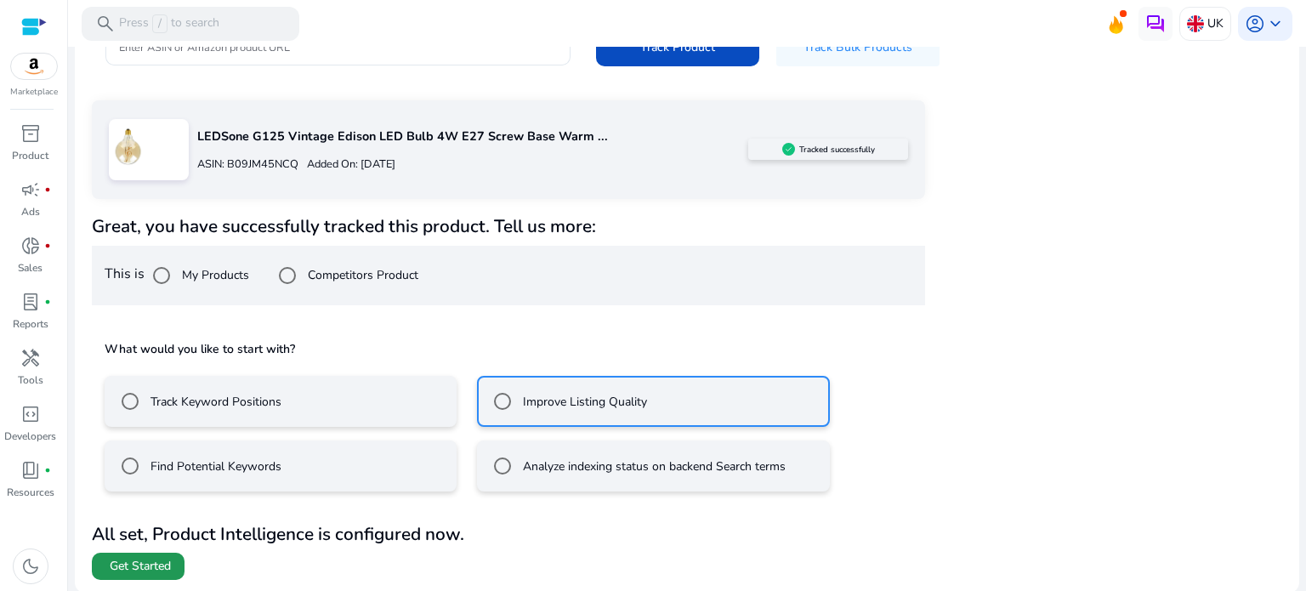
click at [160, 567] on span "Get Started" at bounding box center [140, 566] width 61 height 17
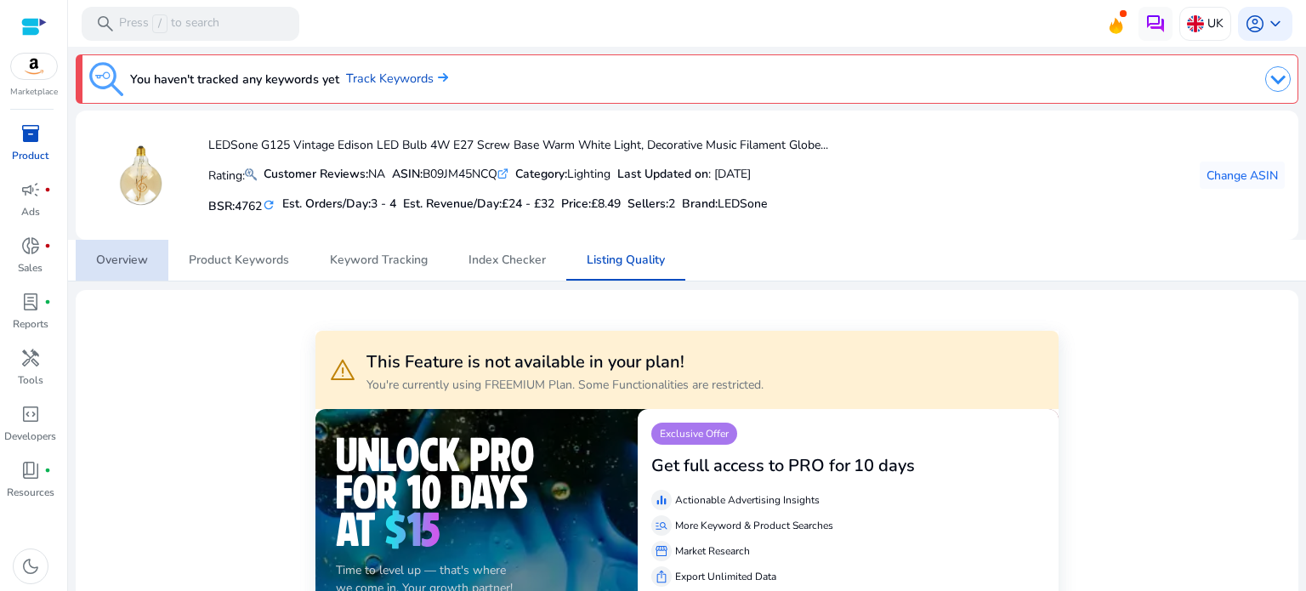
click at [145, 265] on span "Overview" at bounding box center [122, 260] width 52 height 12
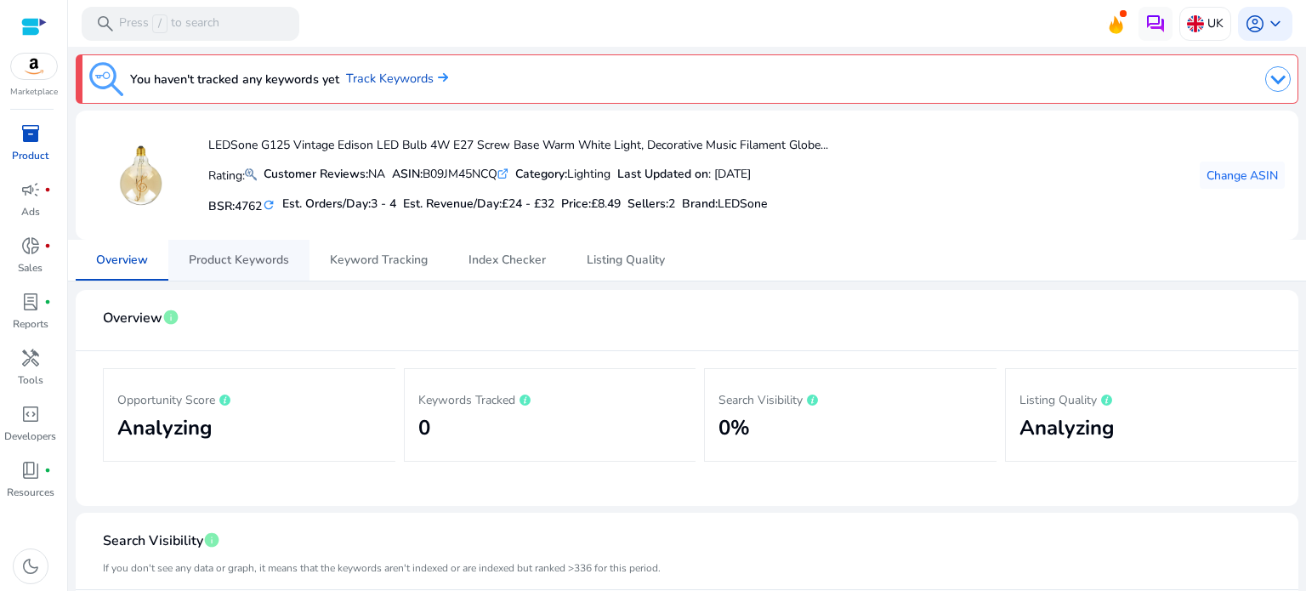
click at [214, 248] on span "Product Keywords" at bounding box center [239, 260] width 100 height 41
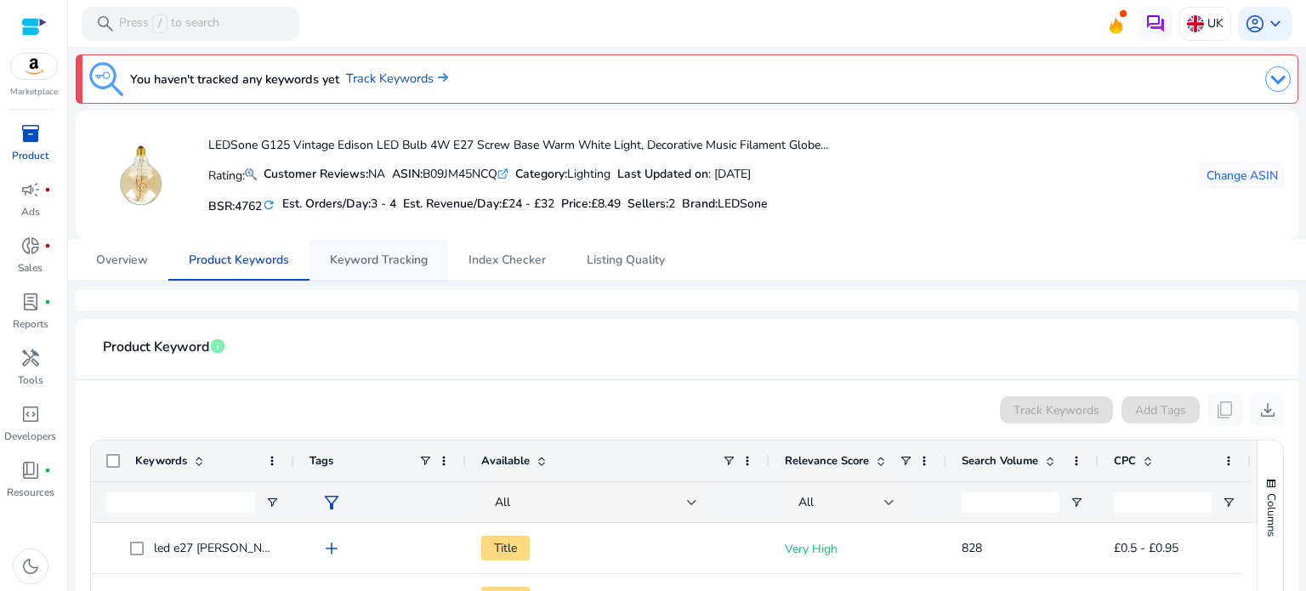
click at [378, 244] on span "Keyword Tracking" at bounding box center [379, 260] width 98 height 41
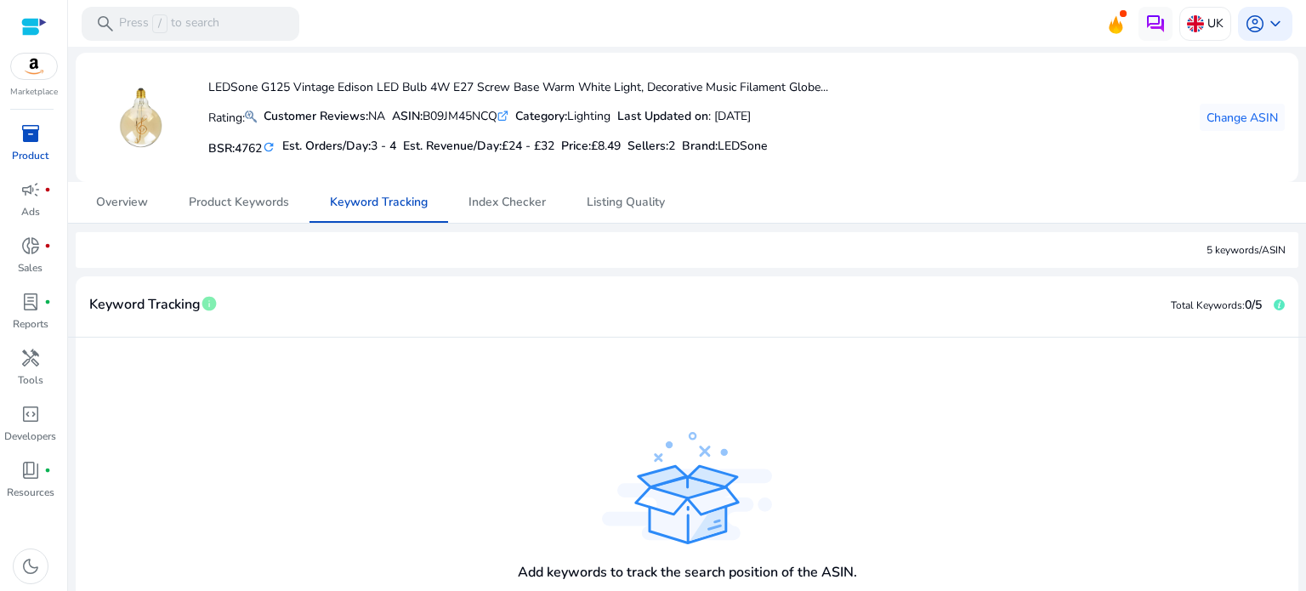
scroll to position [170, 0]
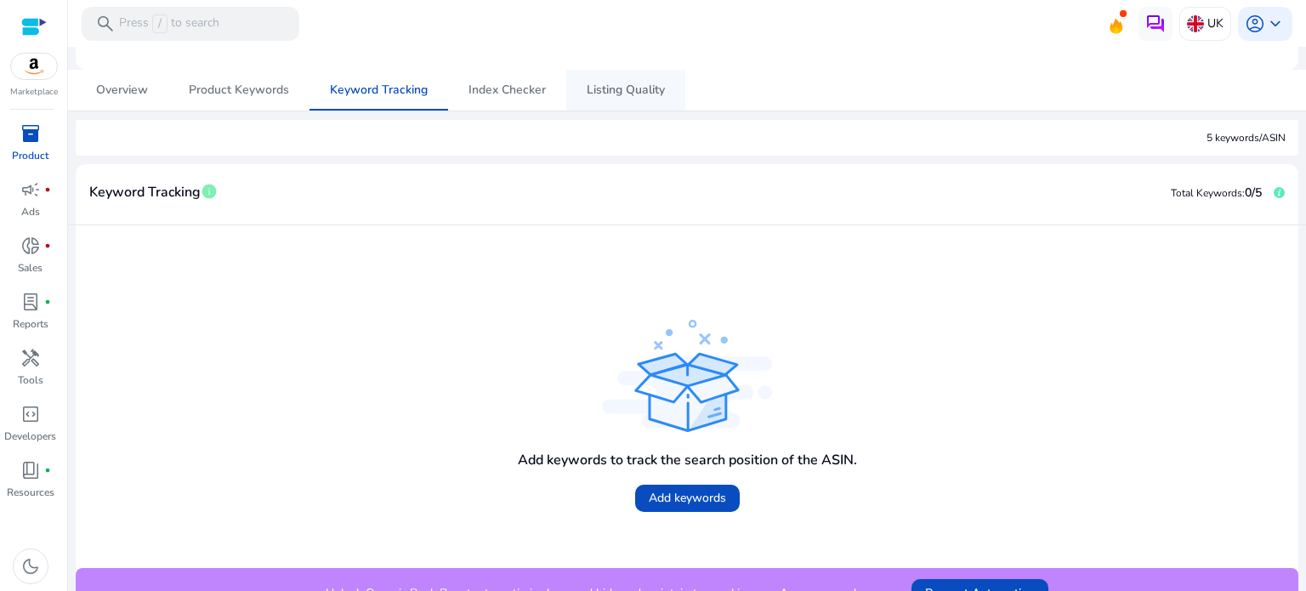
click at [602, 93] on span "Listing Quality" at bounding box center [626, 90] width 78 height 12
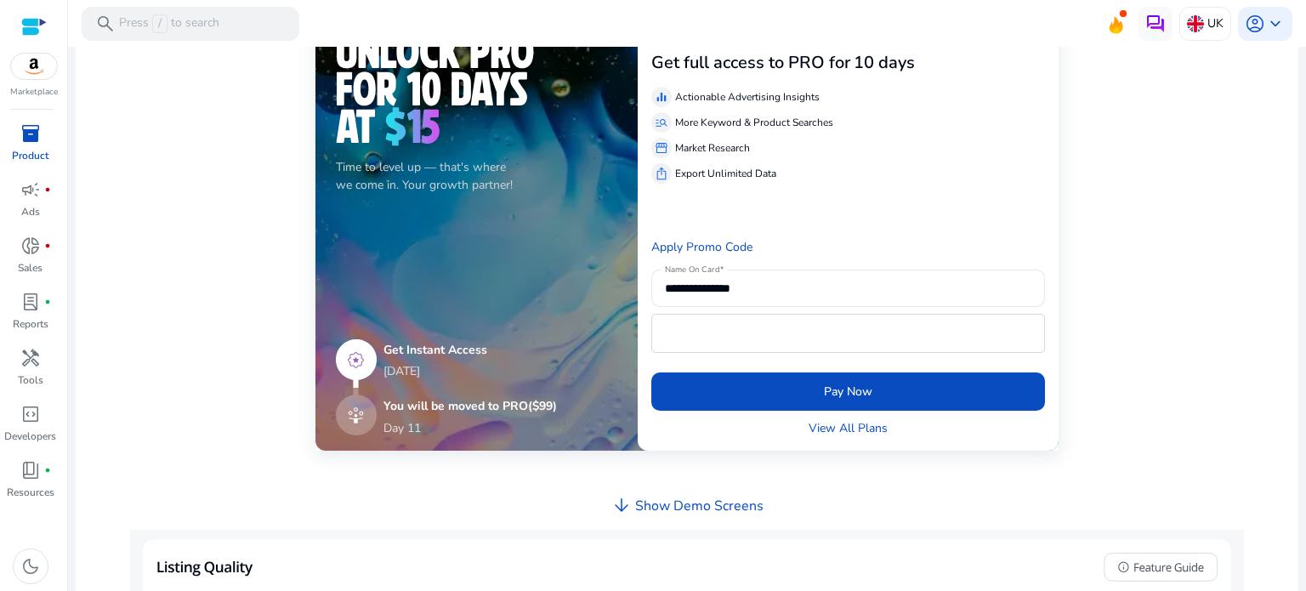
click at [40, 28] on div at bounding box center [34, 27] width 26 height 20
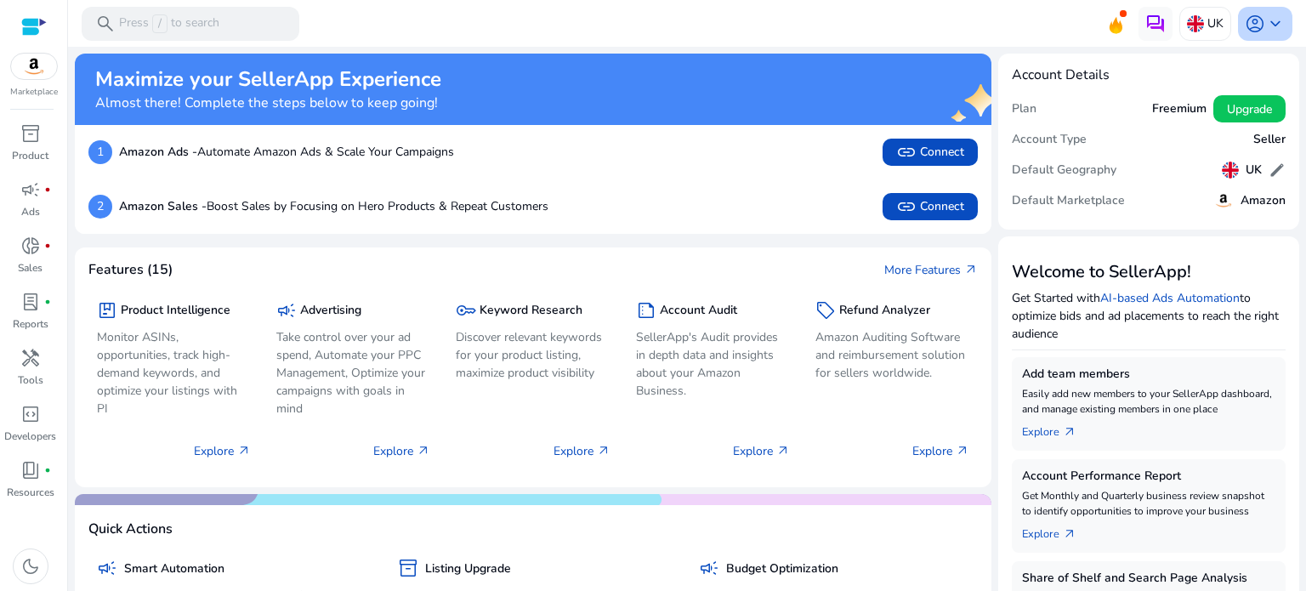
click at [1254, 25] on span "account_circle" at bounding box center [1255, 24] width 20 height 20
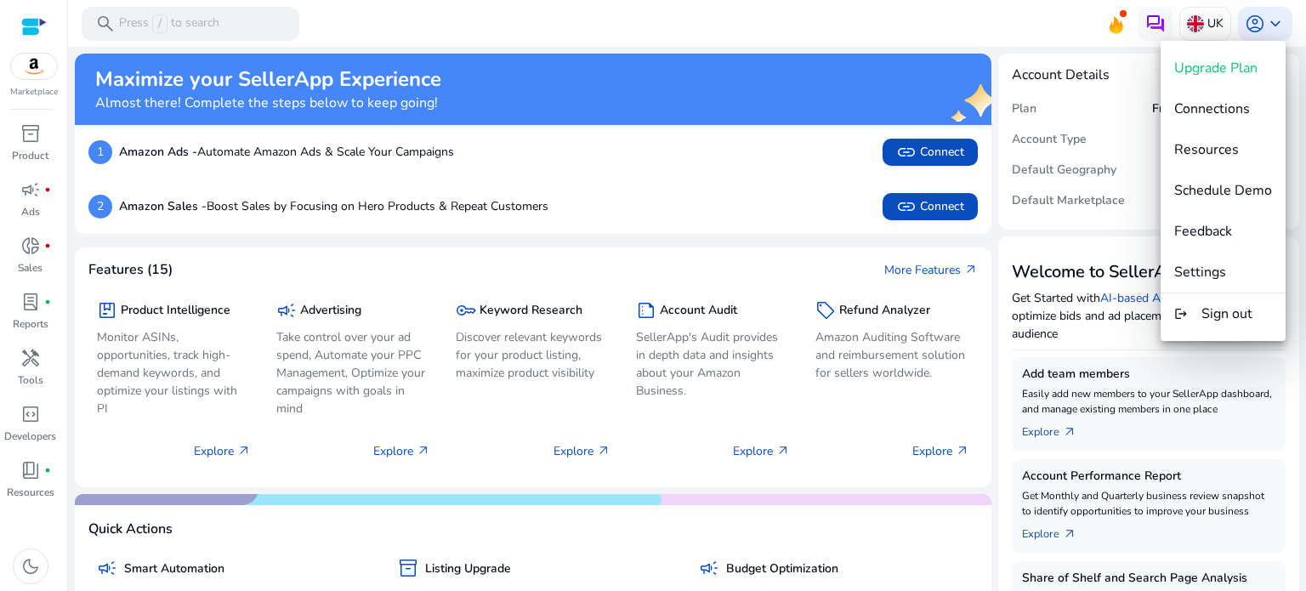
click at [1203, 19] on div at bounding box center [653, 295] width 1306 height 591
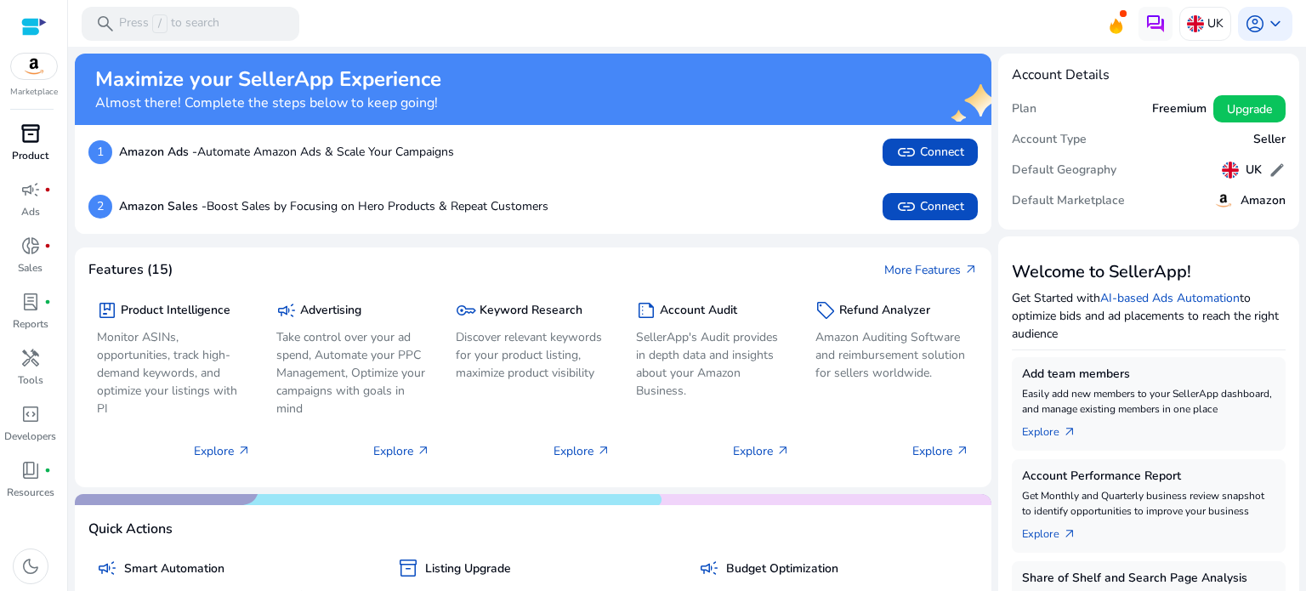
drag, startPoint x: 18, startPoint y: 149, endPoint x: 31, endPoint y: 152, distance: 13.2
click at [18, 149] on p "Product" at bounding box center [30, 155] width 37 height 15
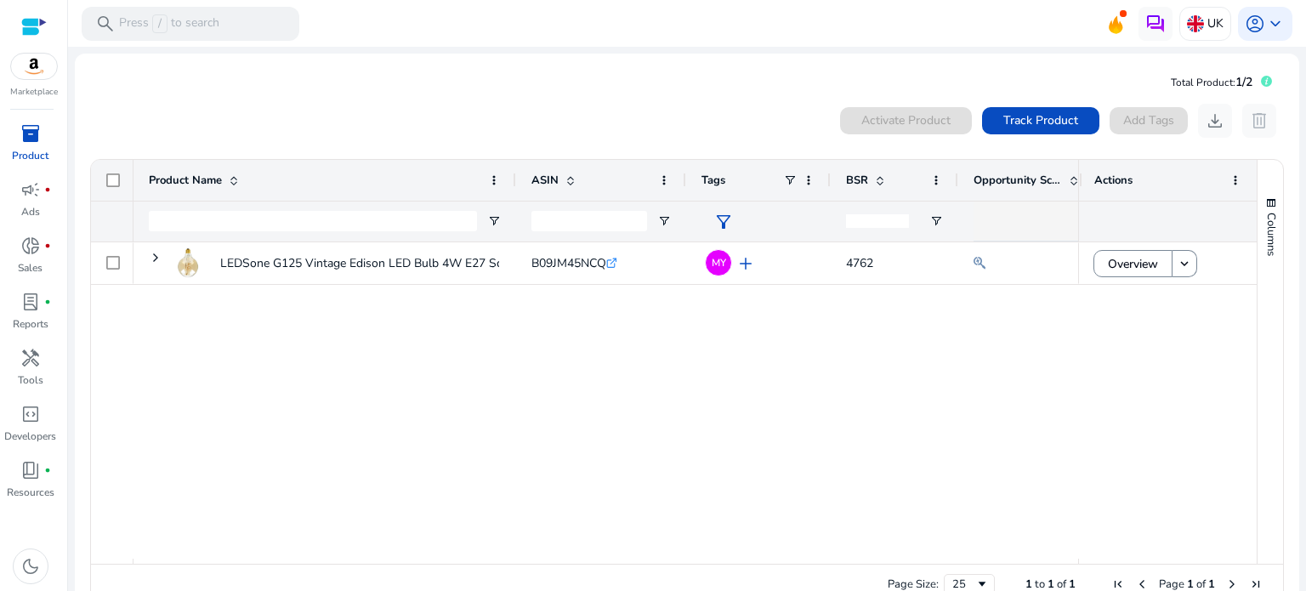
click at [34, 139] on span "inventory_2" at bounding box center [30, 133] width 20 height 20
click at [704, 476] on div "LEDSone G125 Vintage Edison LED Bulb 4W E27 Screw Base Warm White... B09JM45NCQ…" at bounding box center [606, 400] width 945 height 316
click at [317, 225] on input "Product Name Filter Input" at bounding box center [313, 221] width 328 height 20
click at [48, 133] on div "inventory_2" at bounding box center [31, 133] width 48 height 27
click at [427, 64] on mat-card "Total Product: 1/2 0 products selected Activate Product Track Product Add Tags …" at bounding box center [687, 341] width 1225 height 575
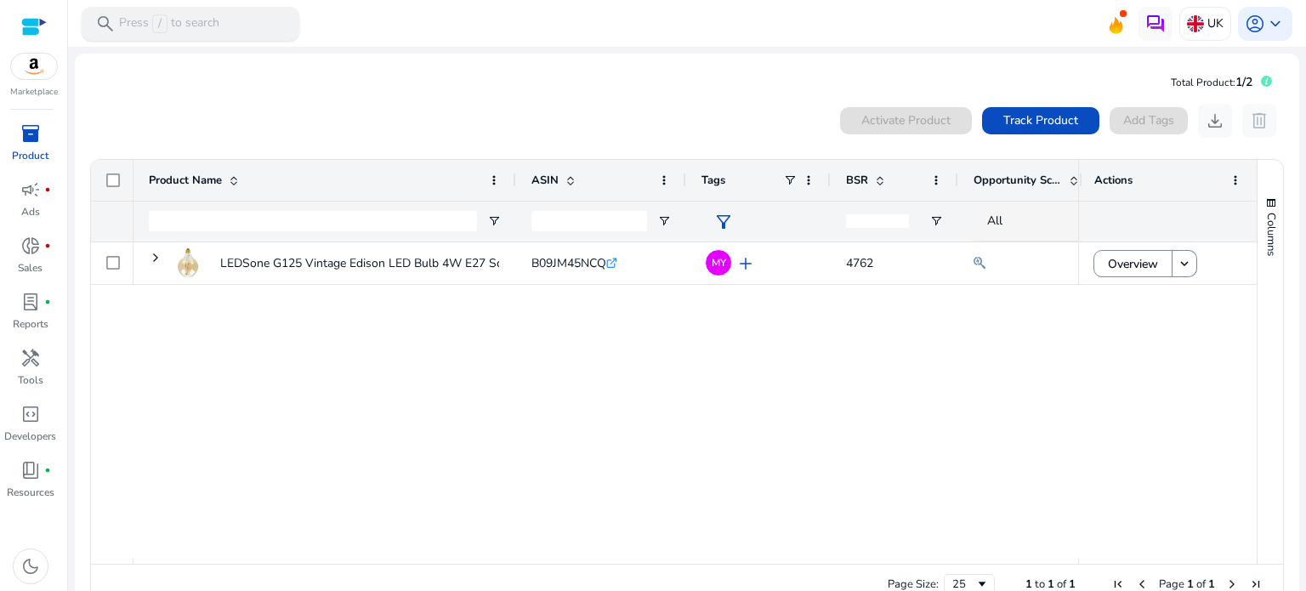
click at [237, 20] on div "search Press / to search" at bounding box center [191, 24] width 218 height 34
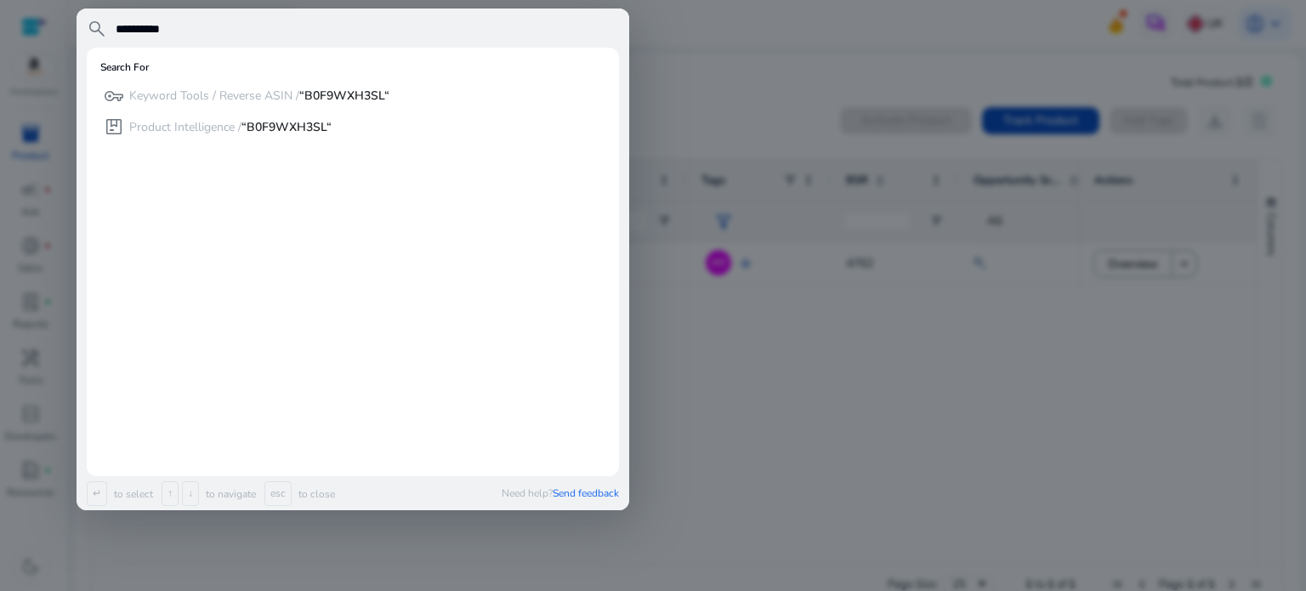
type input "**********"
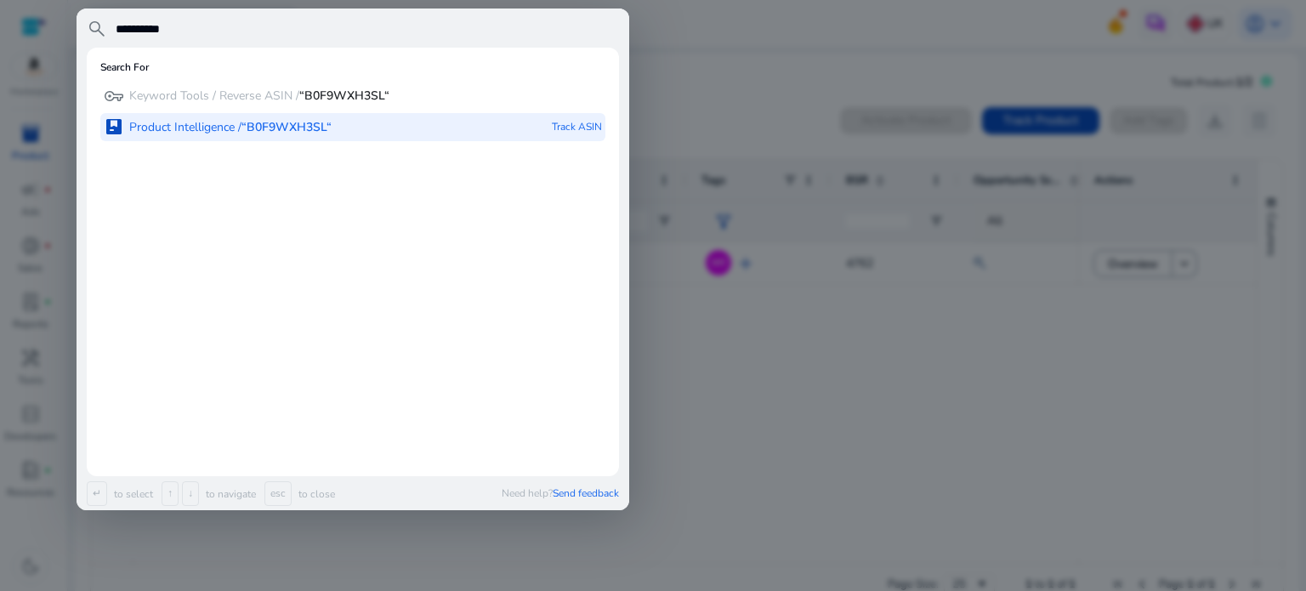
click at [278, 126] on b "“B0F9WXH3SL“" at bounding box center [287, 127] width 90 height 16
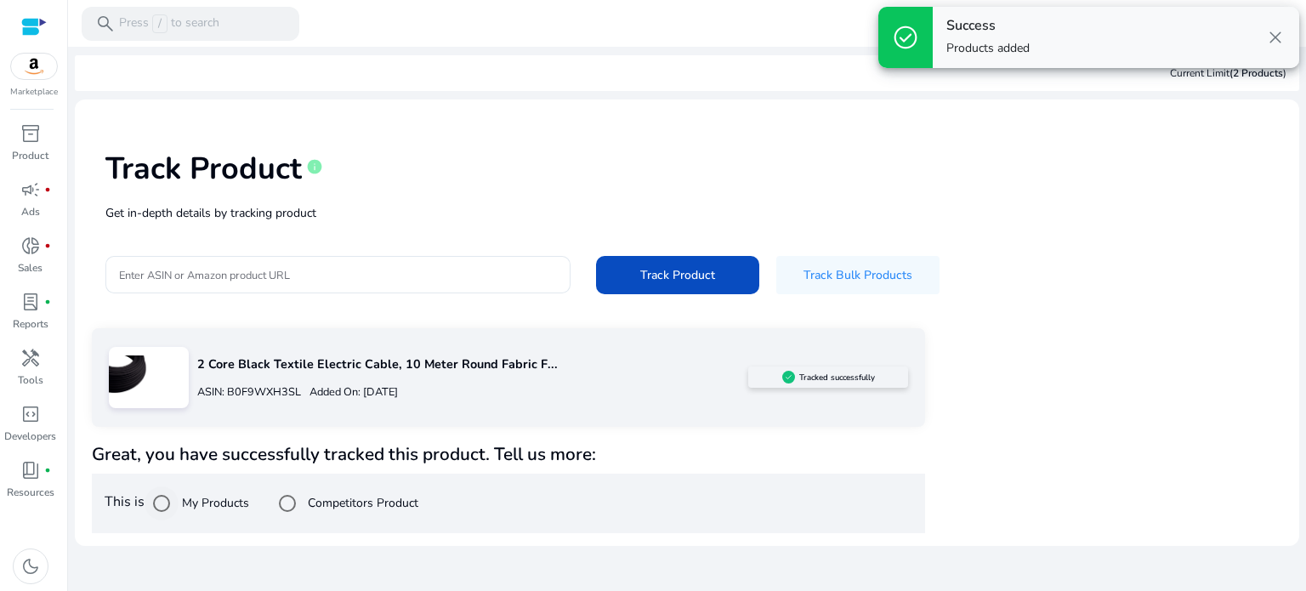
click at [198, 499] on label "My Products" at bounding box center [214, 503] width 71 height 18
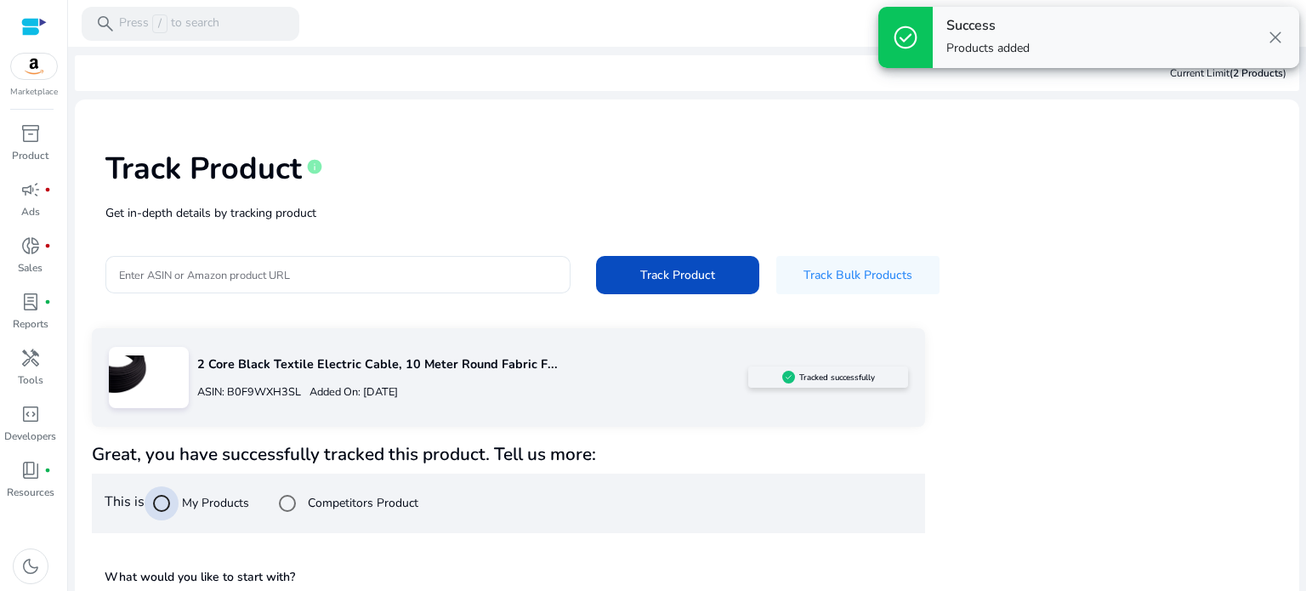
scroll to position [152, 0]
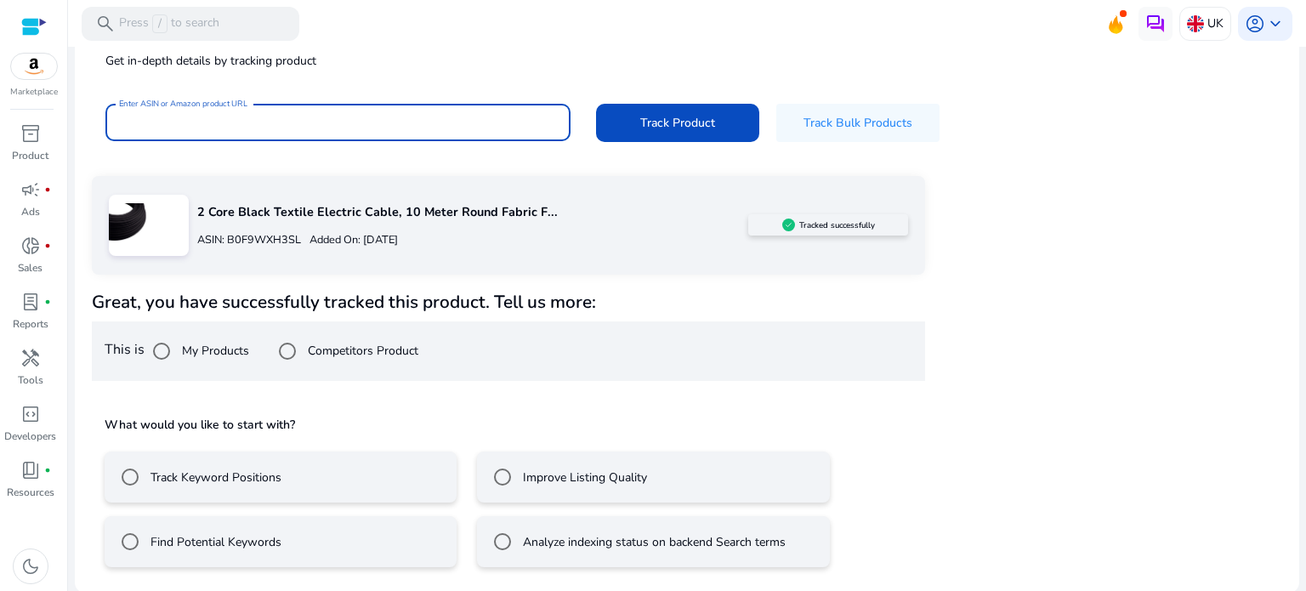
click at [217, 119] on input "Enter ASIN or Amazon product URL" at bounding box center [338, 122] width 438 height 19
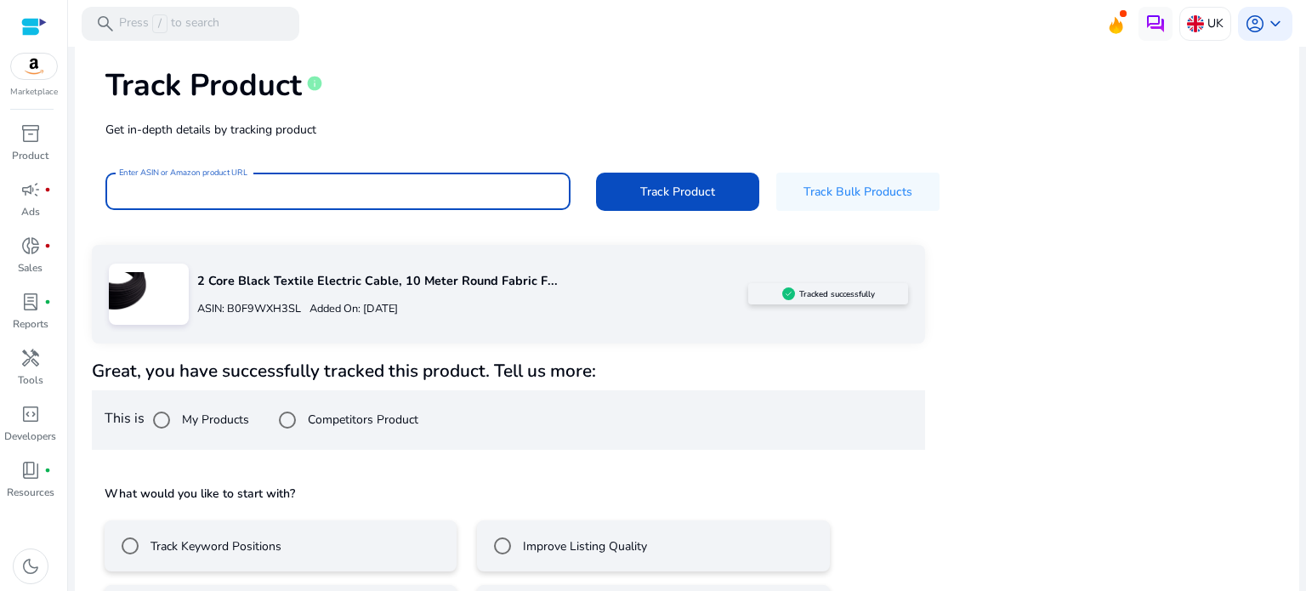
scroll to position [0, 0]
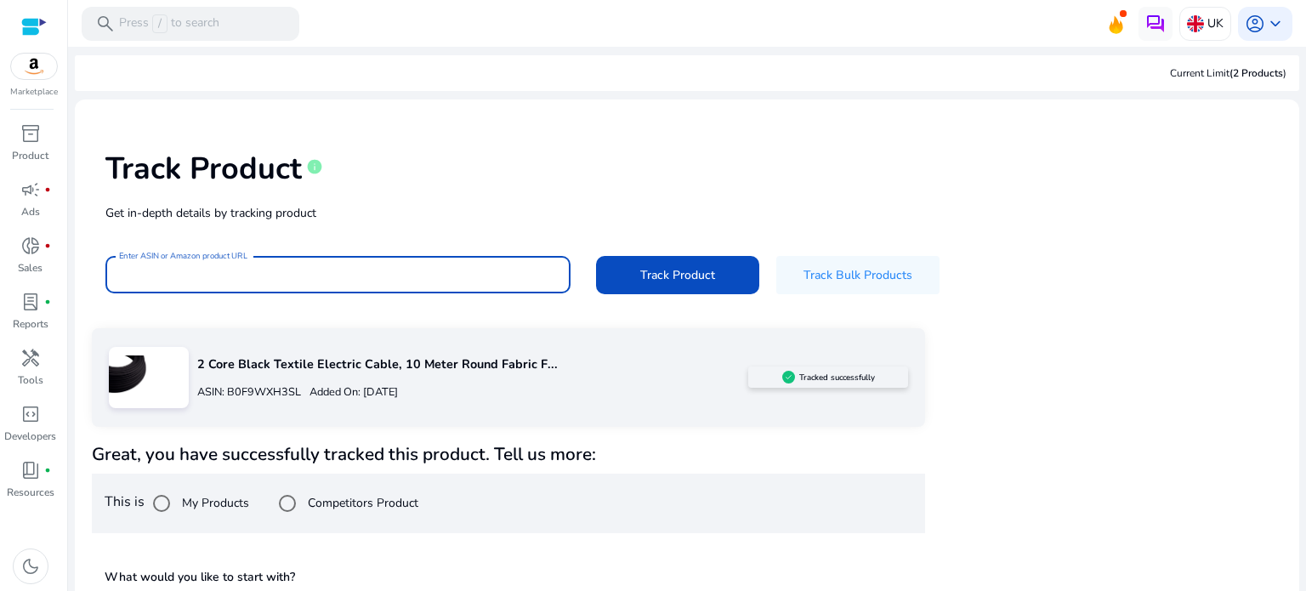
paste input "**********"
type input "**********"
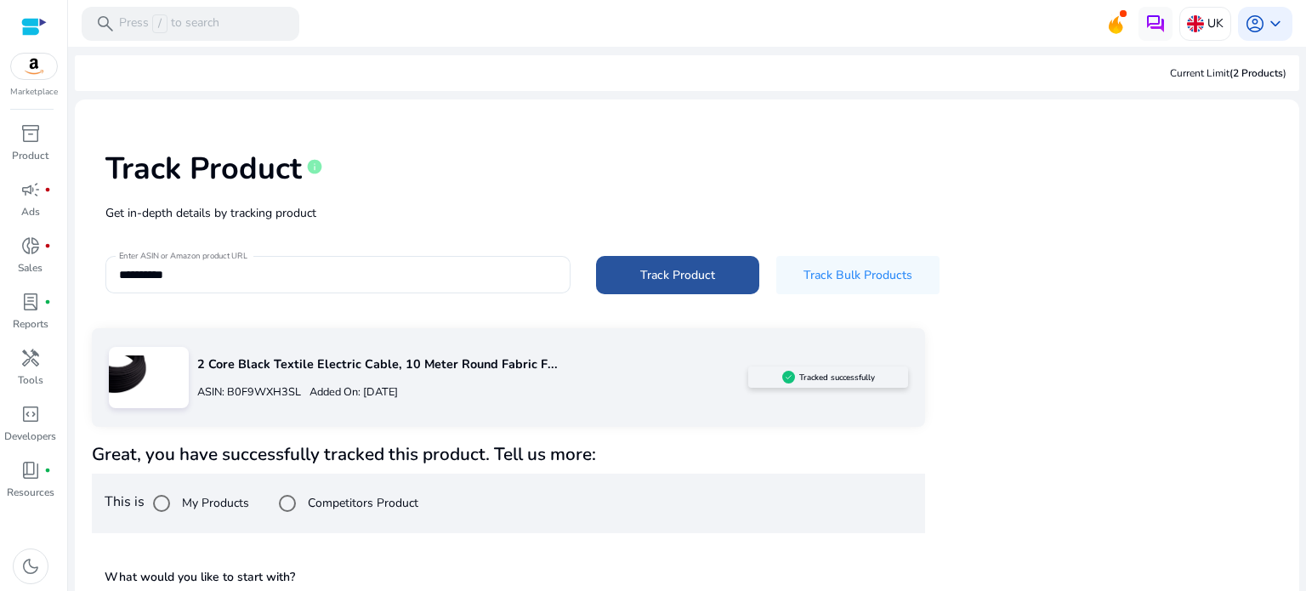
click at [646, 282] on span "Track Product" at bounding box center [677, 275] width 75 height 18
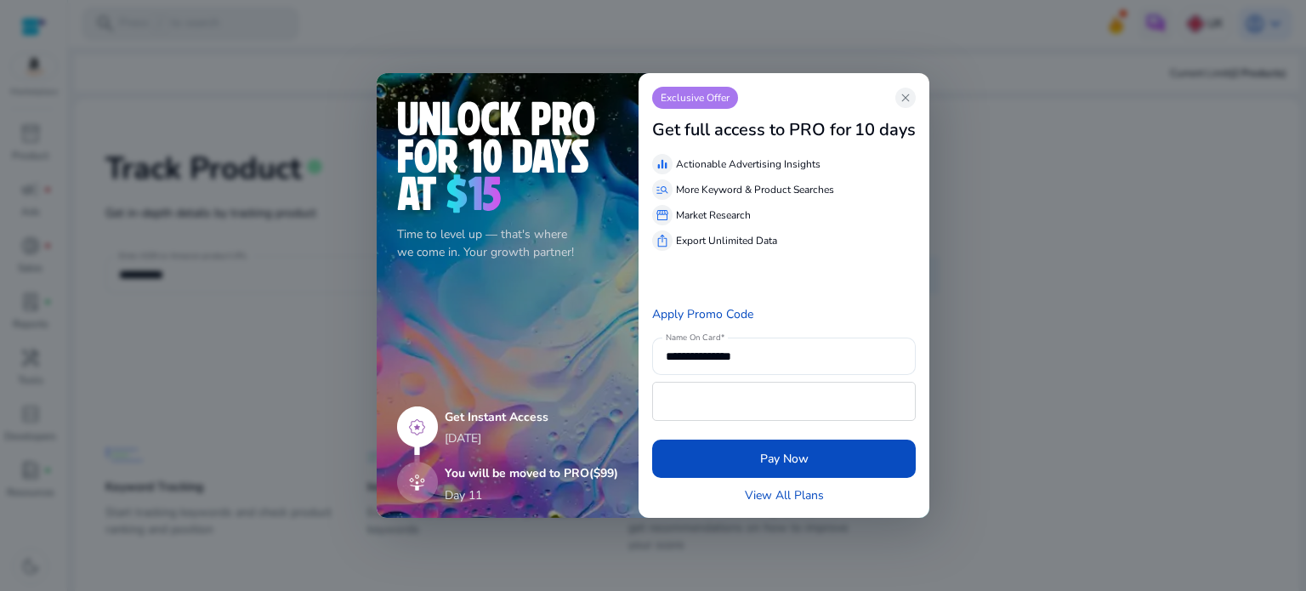
click at [912, 108] on div "Exclusive Offer close" at bounding box center [784, 98] width 264 height 22
click at [908, 92] on span "close" at bounding box center [906, 98] width 14 height 14
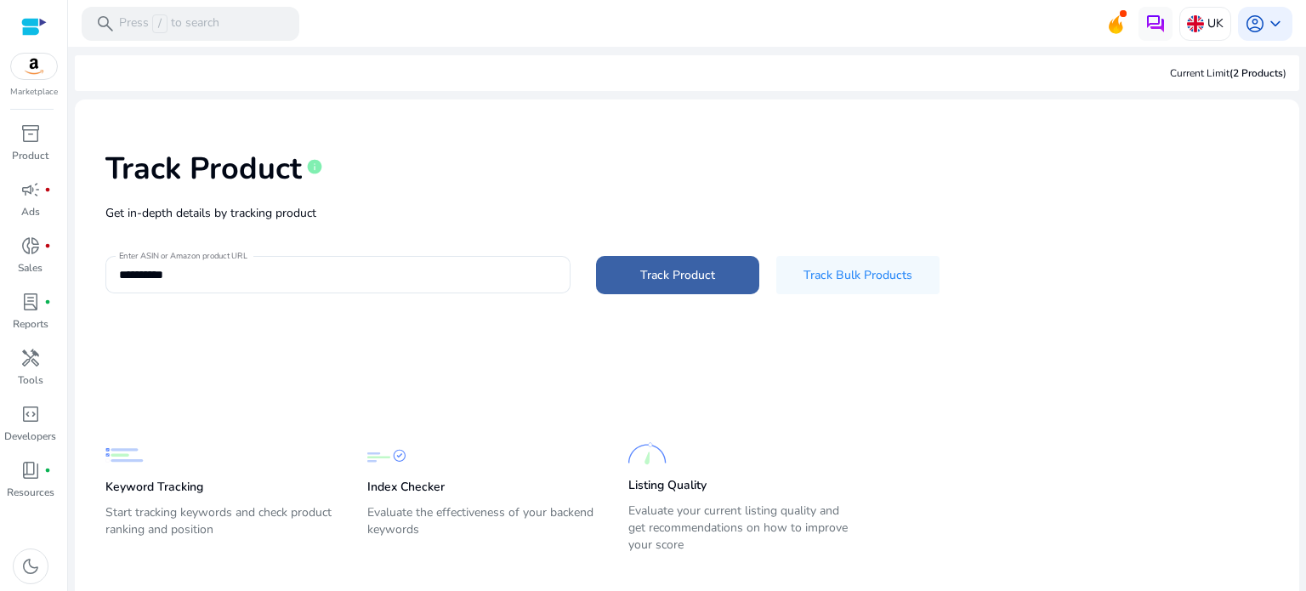
click at [667, 257] on span at bounding box center [677, 274] width 163 height 41
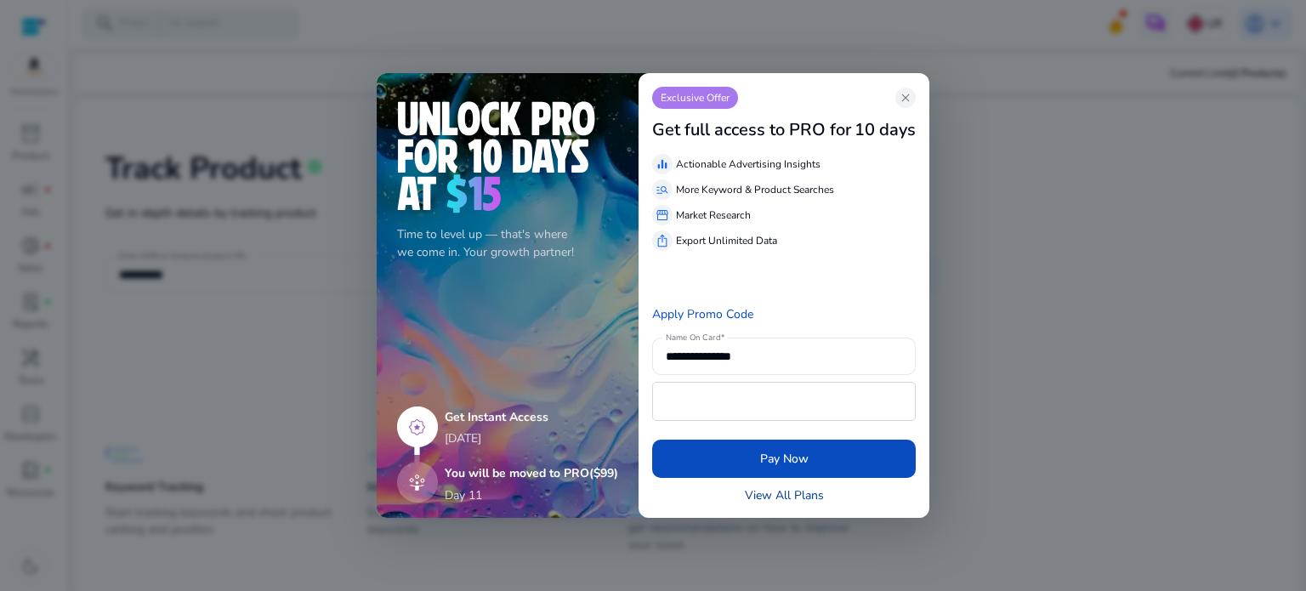
click at [777, 496] on link "View All Plans" at bounding box center [784, 495] width 79 height 18
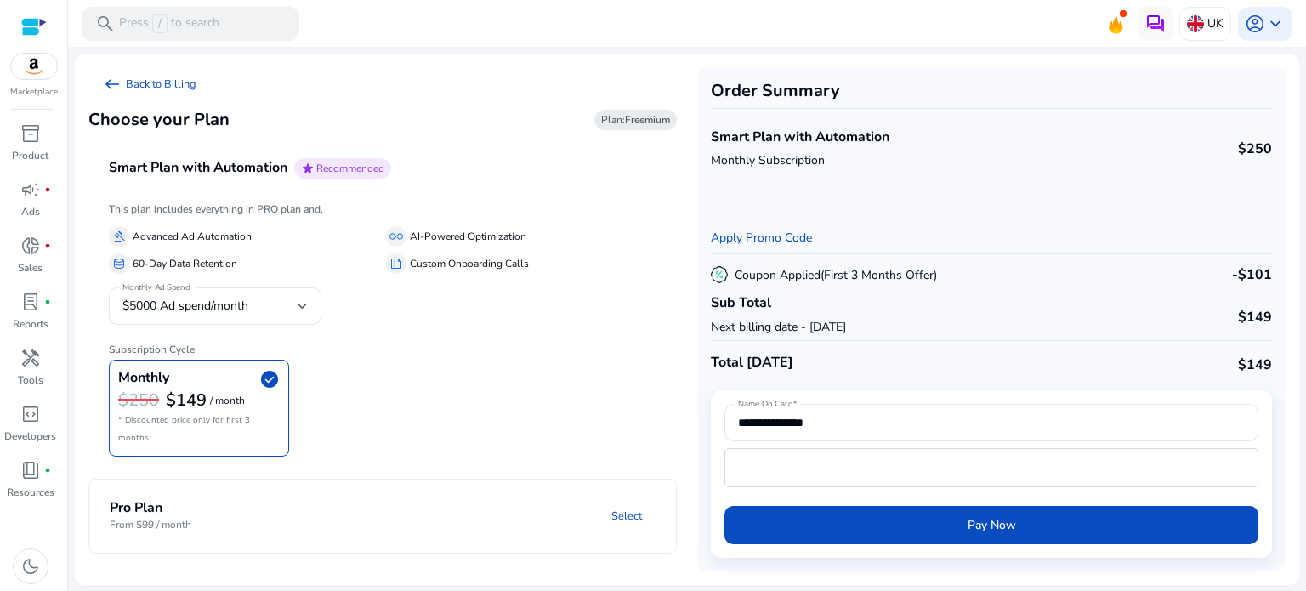
click at [201, 500] on mat-panel-title "Pro Plan From $99 / month" at bounding box center [199, 515] width 178 height 31
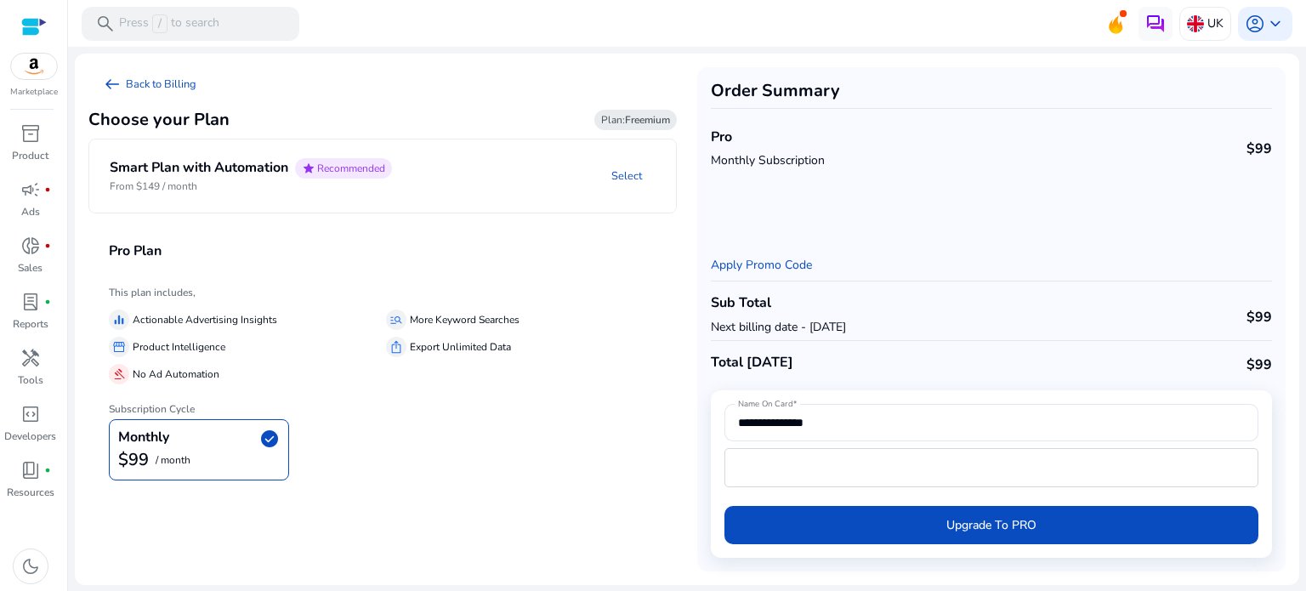
click at [265, 182] on p "From $149 / month" at bounding box center [251, 186] width 282 height 15
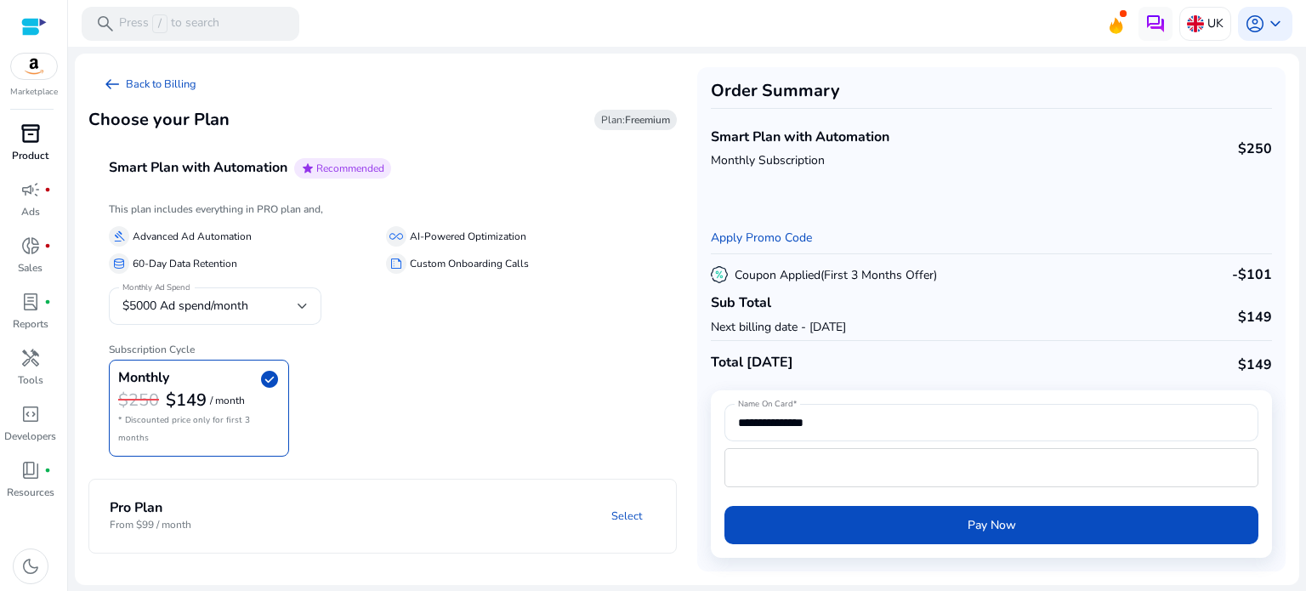
click at [42, 149] on p "Product" at bounding box center [30, 155] width 37 height 15
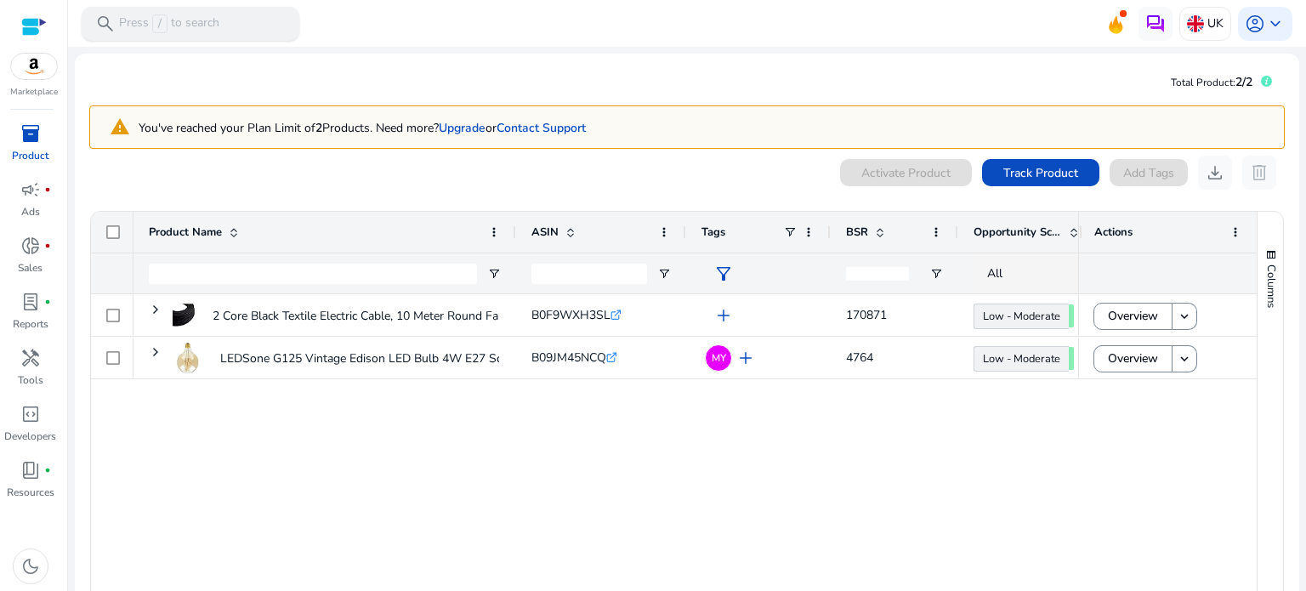
click at [222, 23] on div "search Press / to search" at bounding box center [191, 24] width 218 height 34
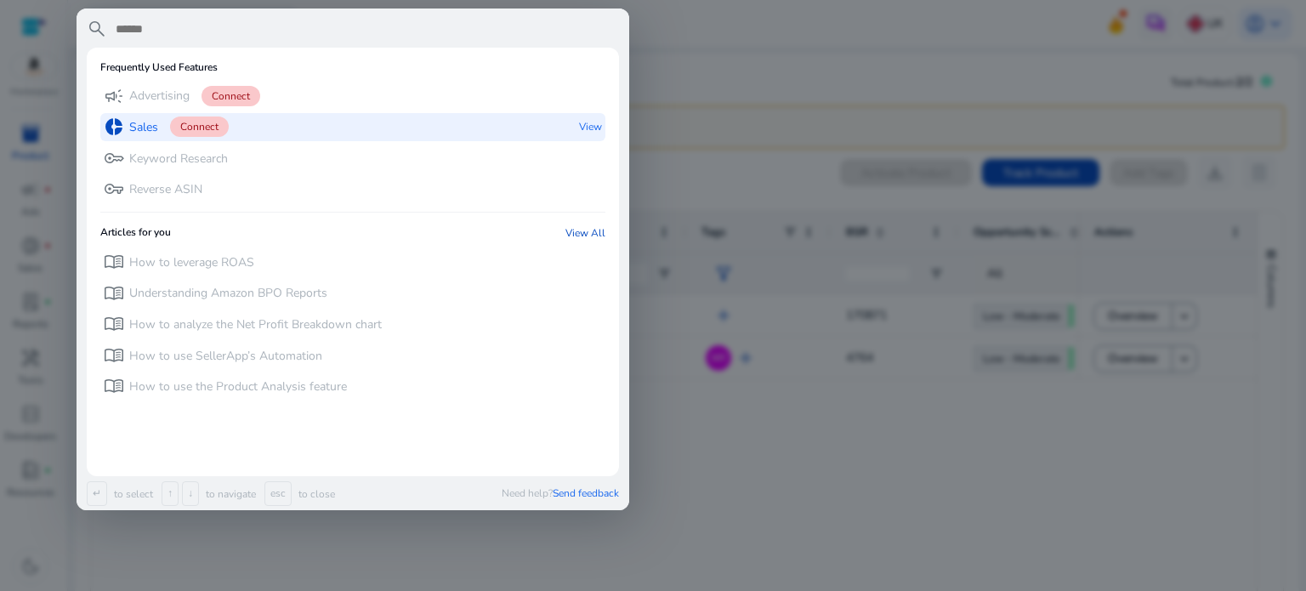
paste input "**********"
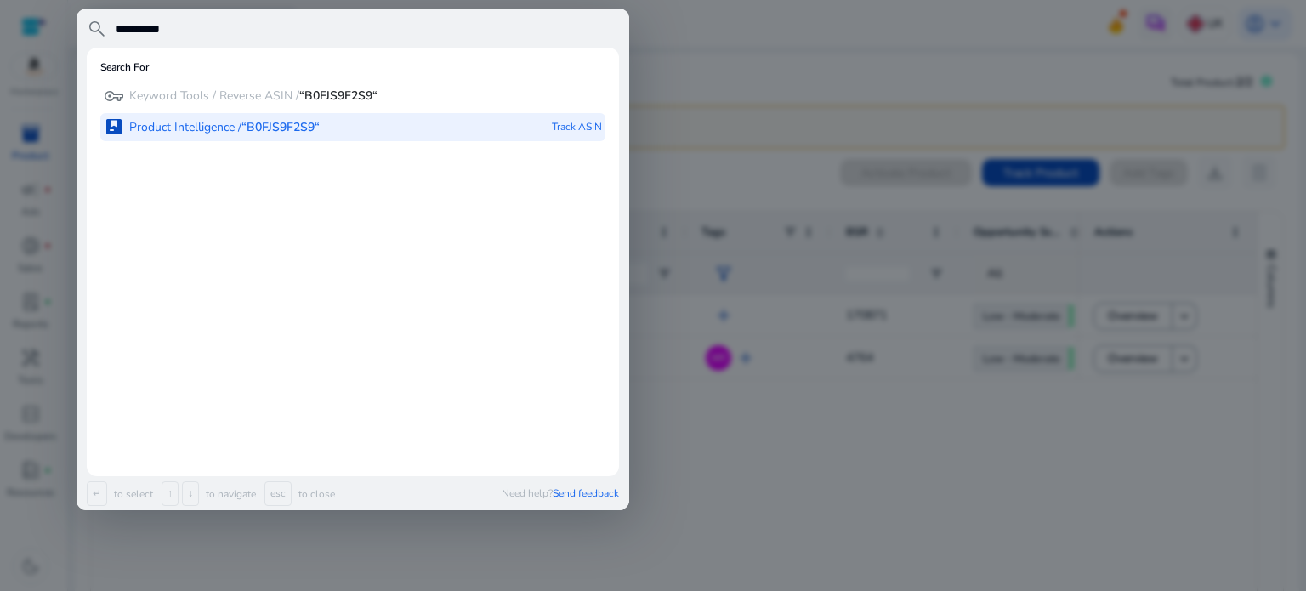
type input "**********"
click at [256, 118] on div "package Product Intelligence / “B0FJS9F2S9“" at bounding box center [212, 127] width 216 height 28
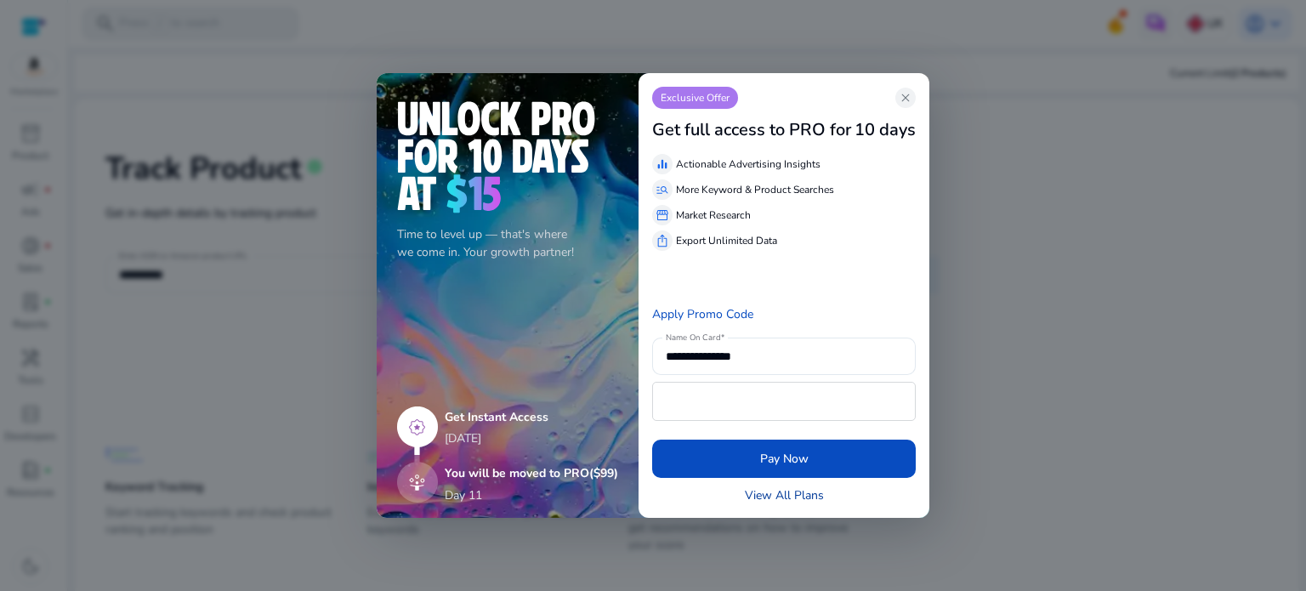
click at [773, 496] on link "View All Plans" at bounding box center [784, 495] width 79 height 18
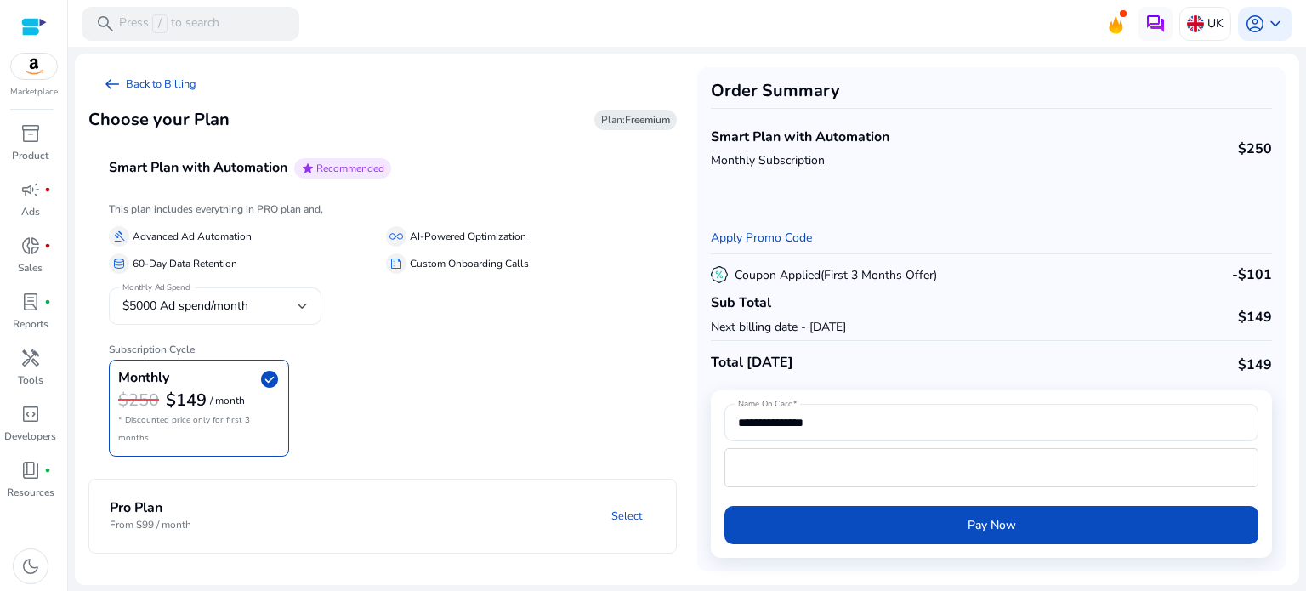
click at [228, 310] on span "$5000 Ad spend/month" at bounding box center [185, 306] width 126 height 16
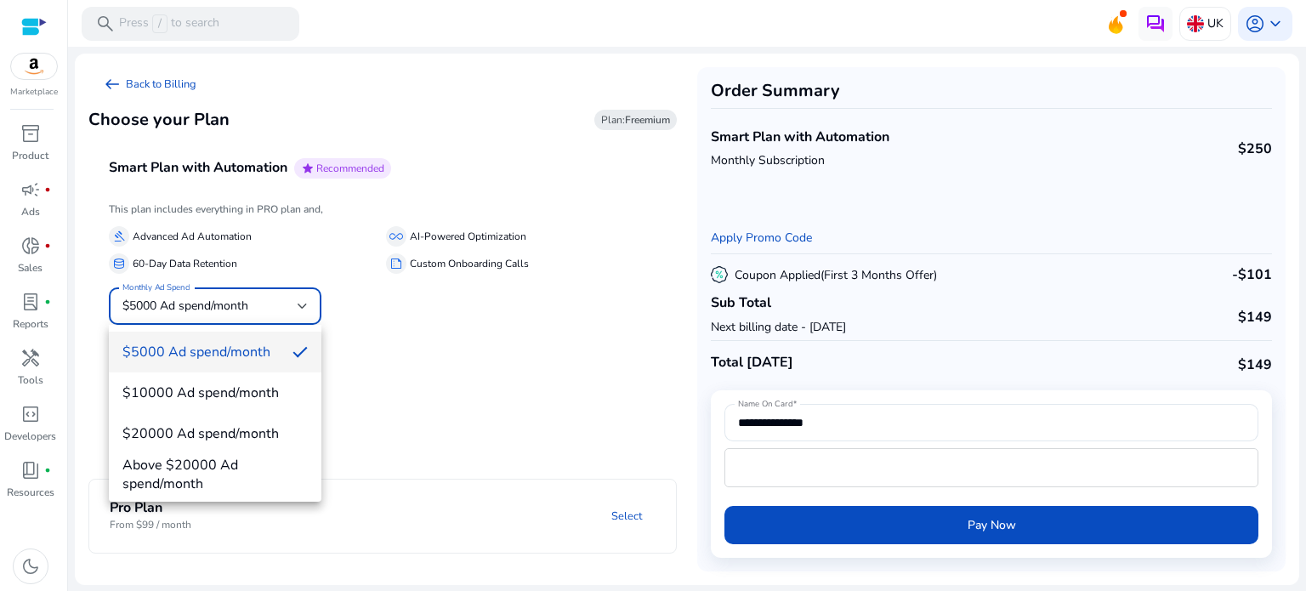
click at [408, 397] on div at bounding box center [653, 295] width 1306 height 591
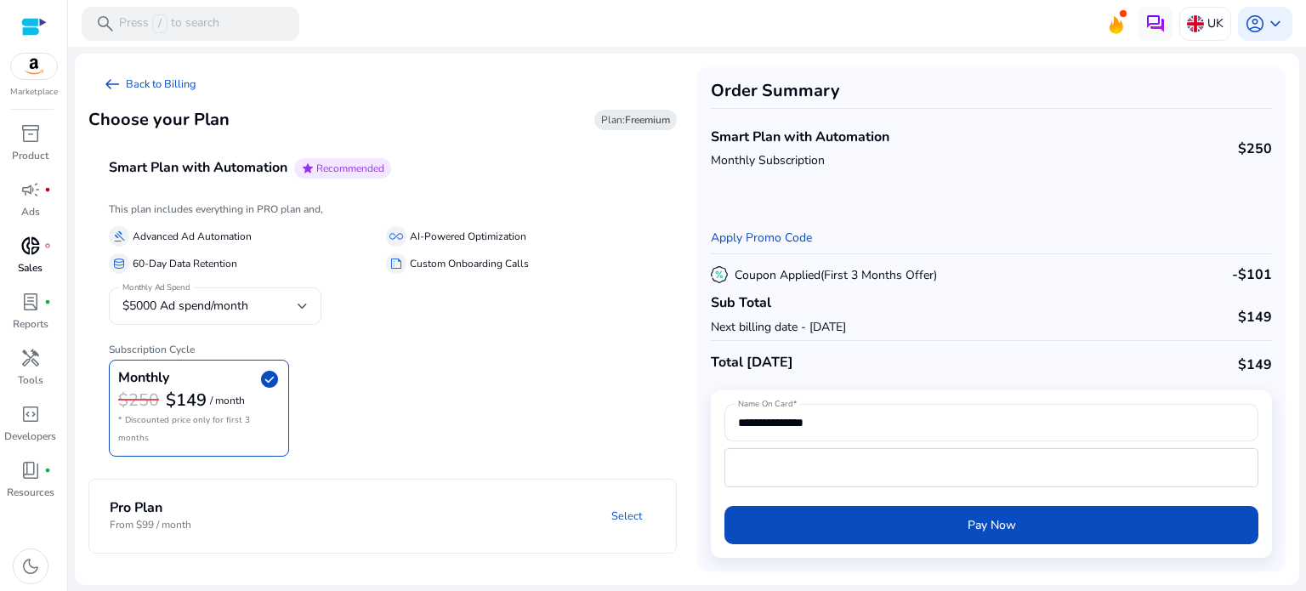
click at [30, 254] on span "donut_small" at bounding box center [30, 246] width 20 height 20
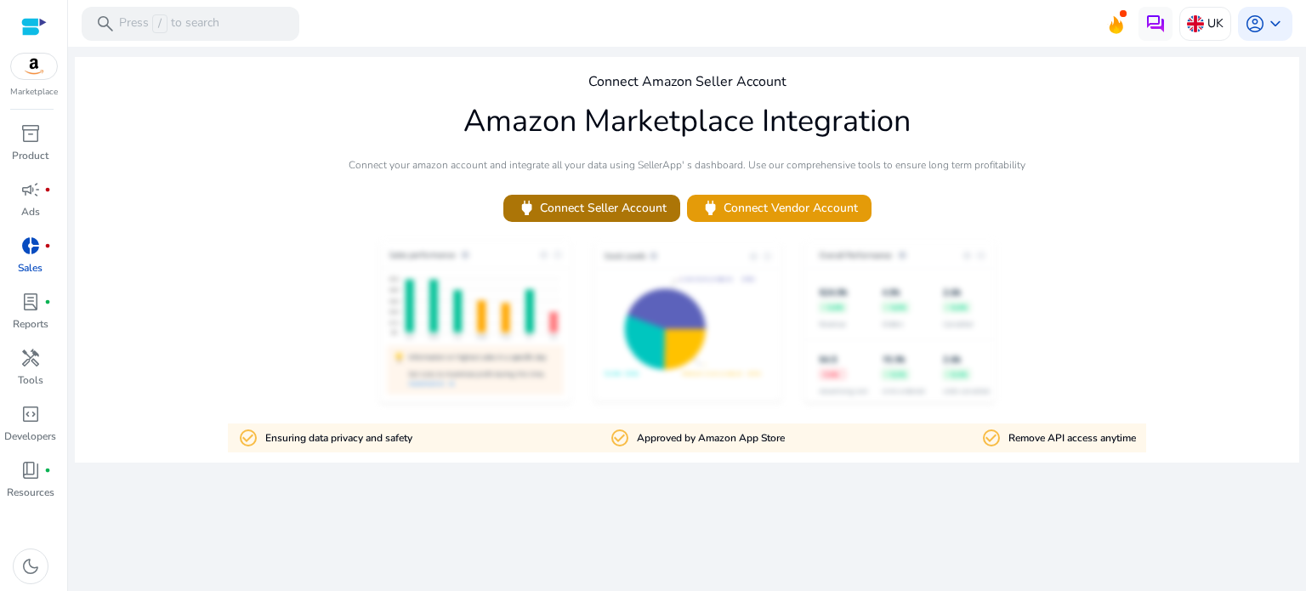
click at [598, 210] on span "power Connect Seller Account" at bounding box center [592, 208] width 150 height 20
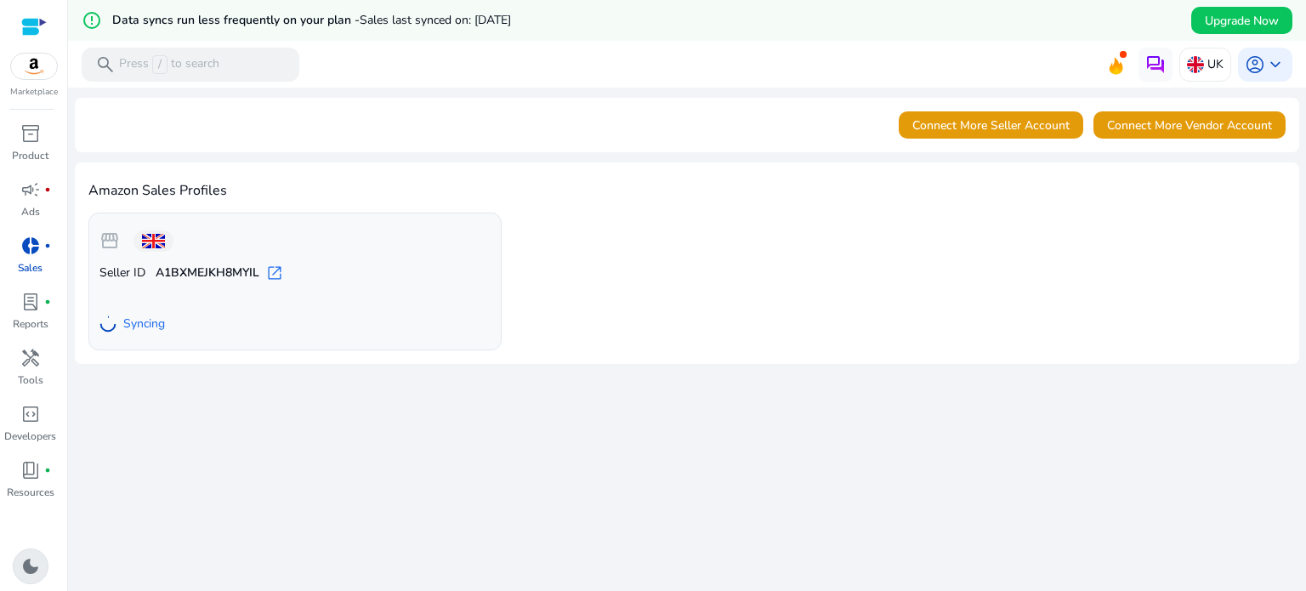
click at [37, 572] on span "dark_mode" at bounding box center [30, 566] width 20 height 20
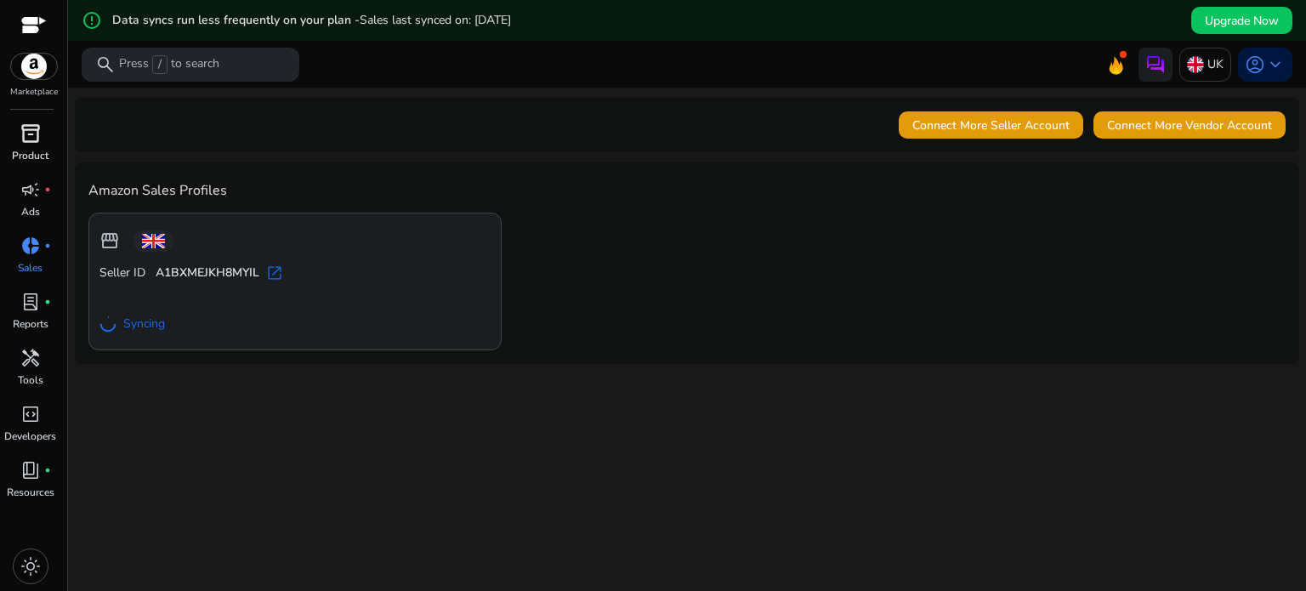
click at [34, 134] on span "inventory_2" at bounding box center [30, 133] width 20 height 20
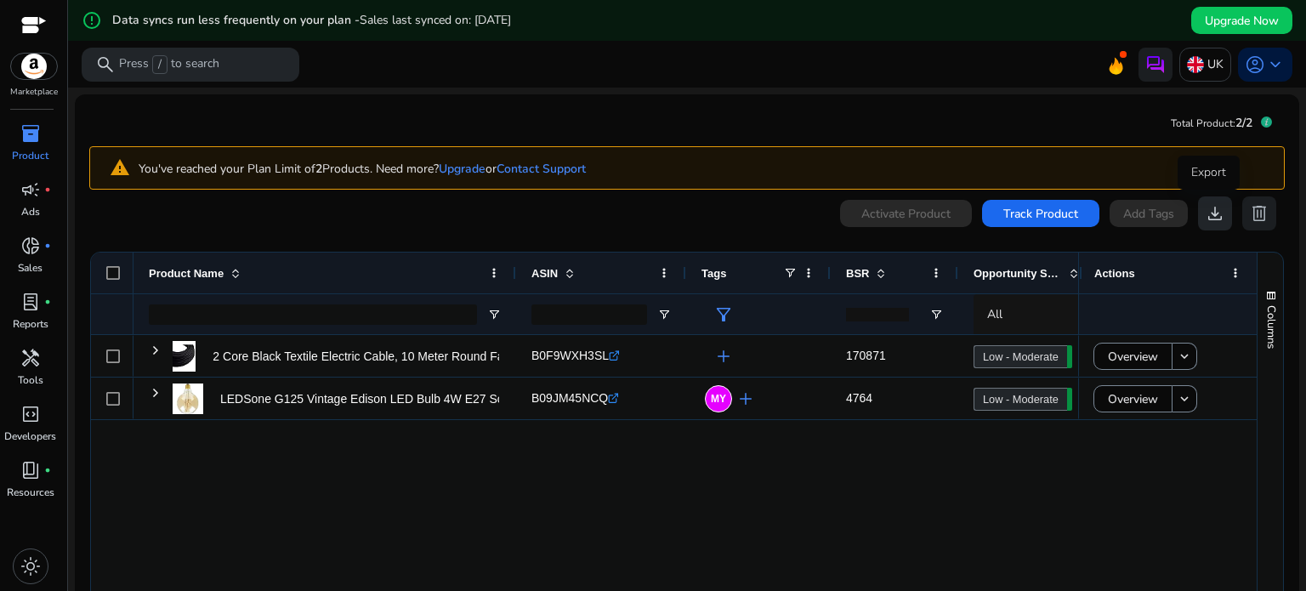
click at [1213, 218] on span "download" at bounding box center [1215, 213] width 20 height 20
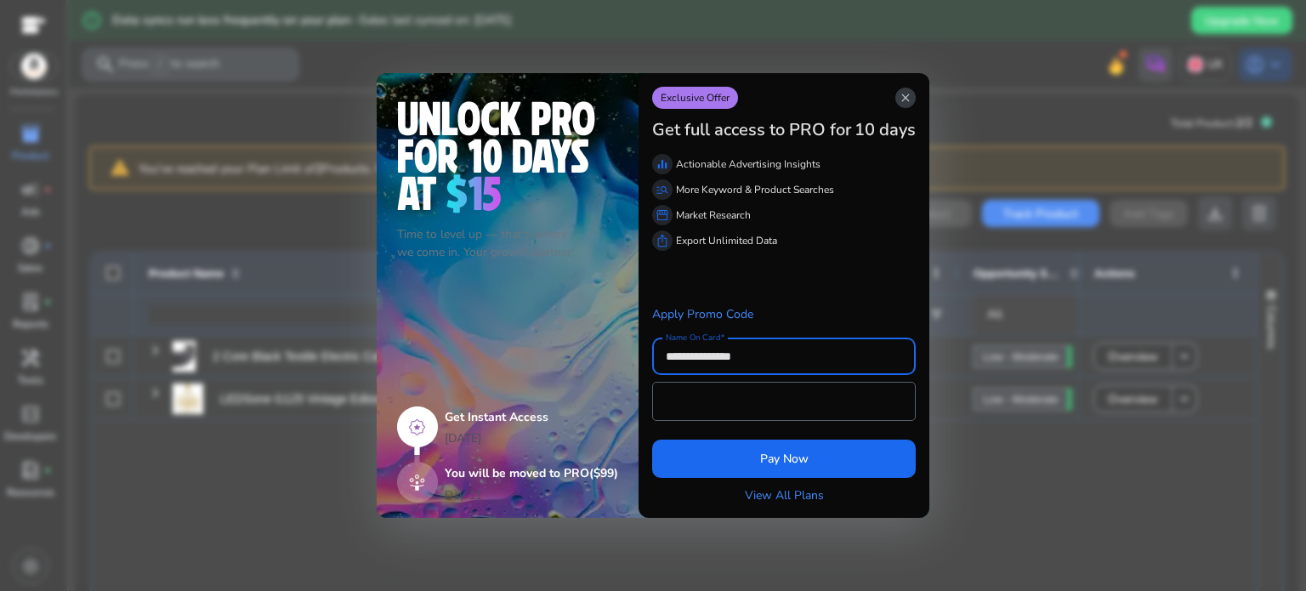
click at [908, 94] on span "close" at bounding box center [906, 98] width 14 height 14
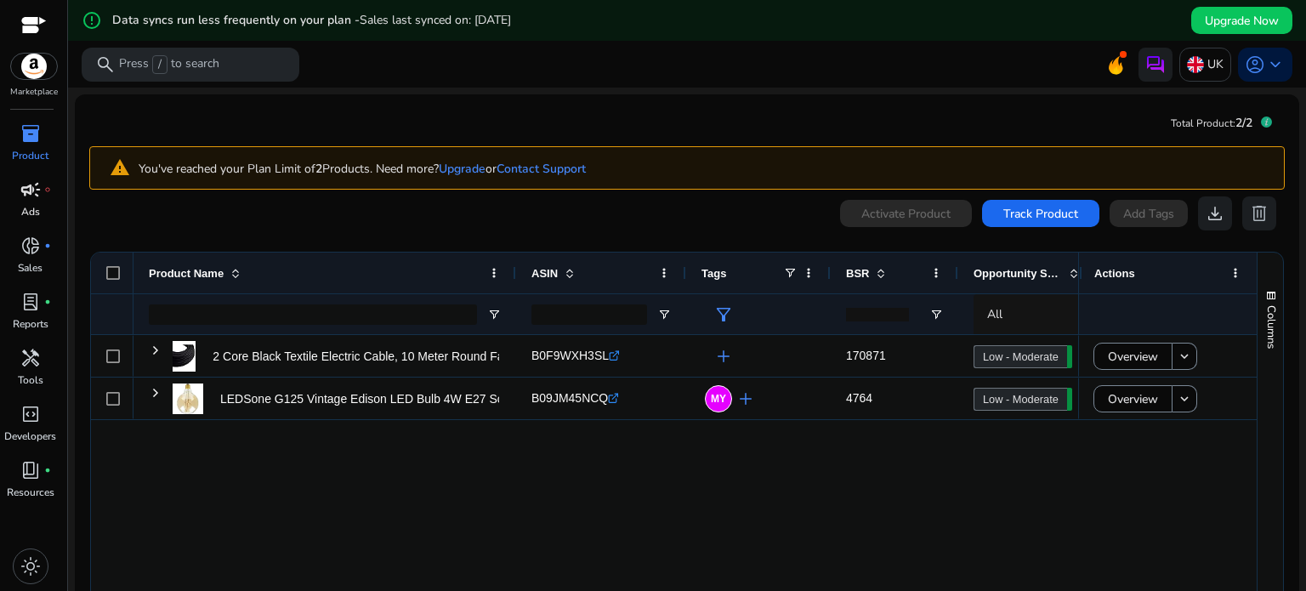
click at [37, 197] on span "campaign" at bounding box center [30, 189] width 20 height 20
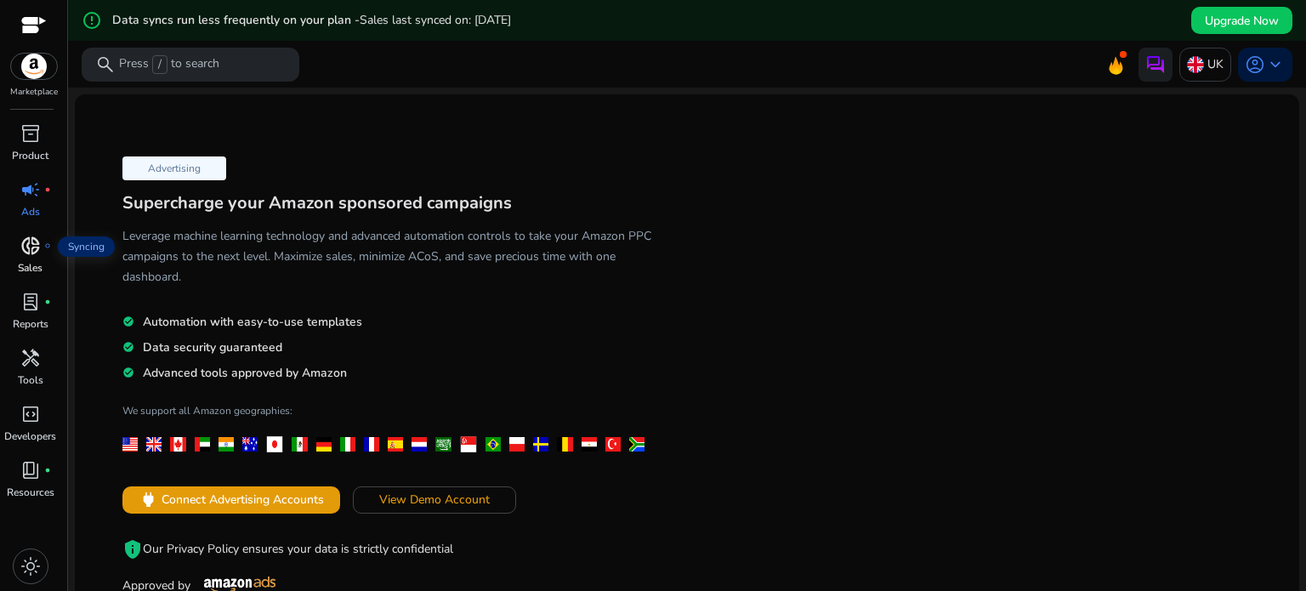
click at [31, 248] on span "donut_small" at bounding box center [30, 246] width 20 height 20
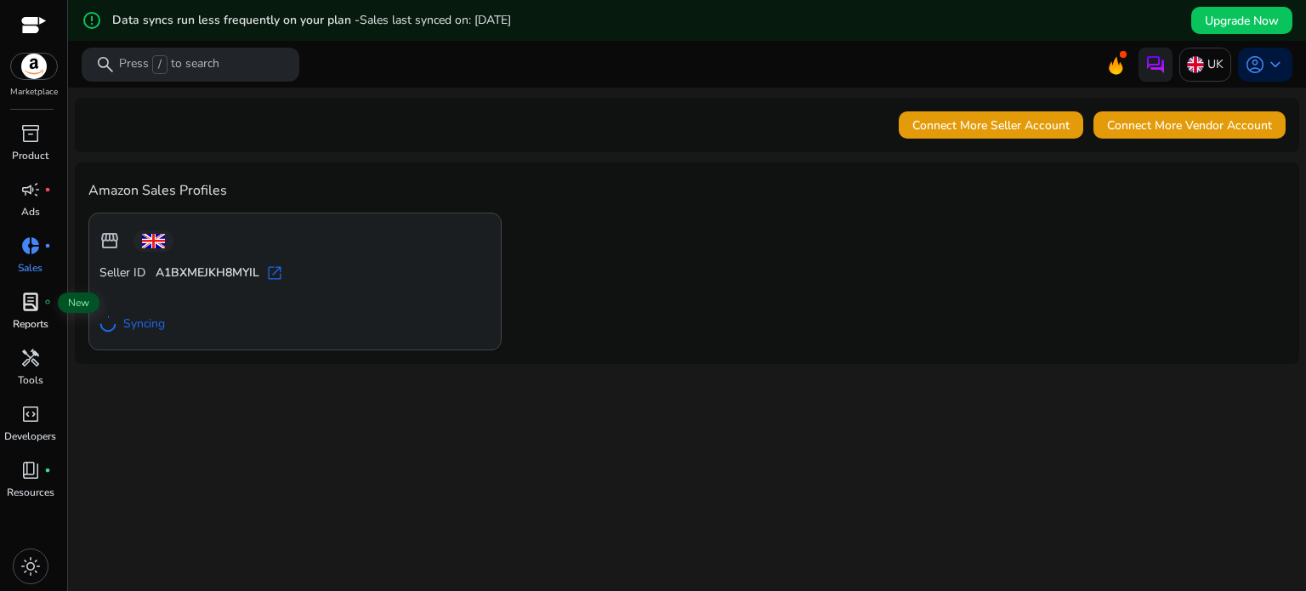
click at [25, 299] on span "lab_profile" at bounding box center [30, 302] width 20 height 20
click at [37, 418] on span "code_blocks" at bounding box center [30, 414] width 20 height 20
click at [42, 476] on div "book_4 fiber_manual_record" at bounding box center [31, 470] width 48 height 27
click at [25, 33] on div at bounding box center [34, 27] width 26 height 20
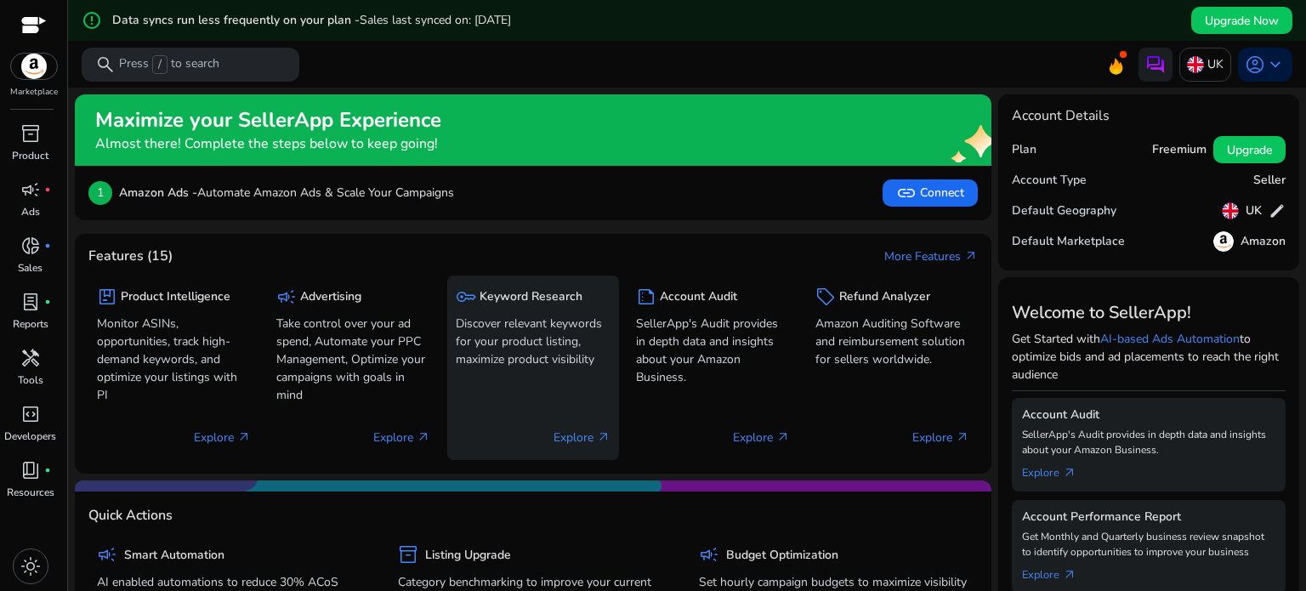
click at [561, 321] on p "Discover relevant keywords for your product listing, maximize product visibility" at bounding box center [533, 342] width 154 height 54
